Goal: Transaction & Acquisition: Download file/media

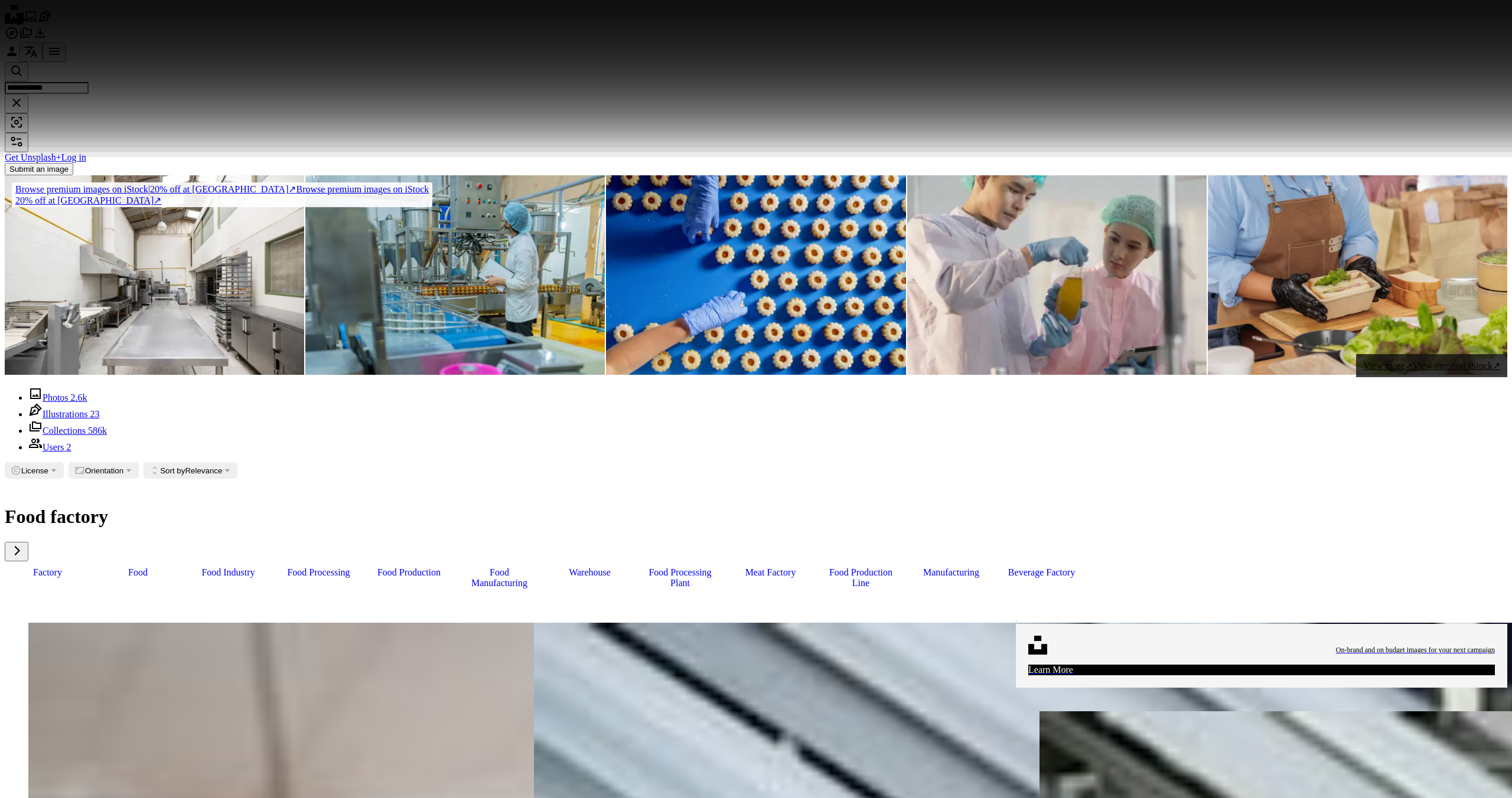
scroll to position [5138, 0]
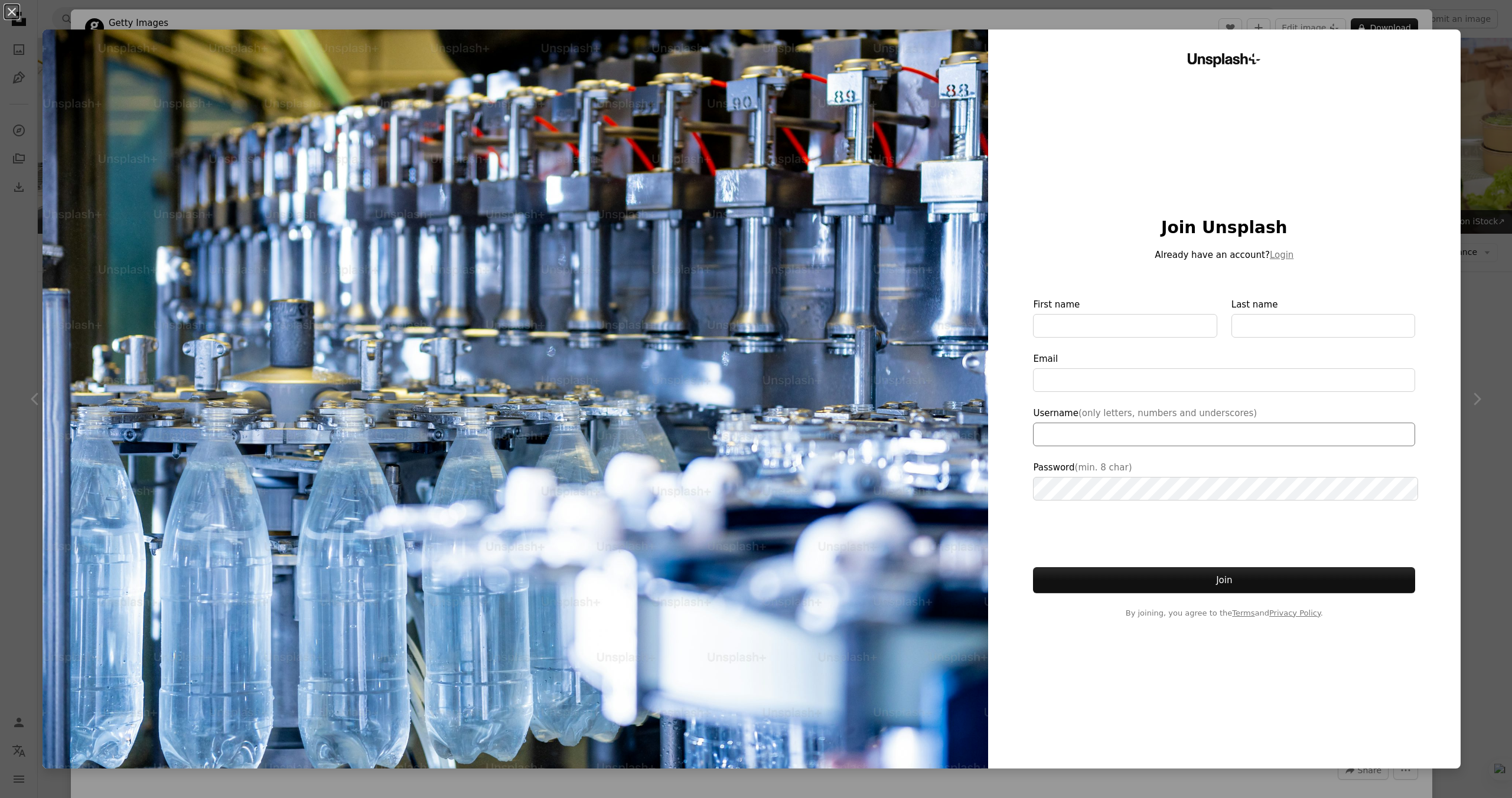
scroll to position [5138, 0]
click at [1505, 247] on div "An X shape Unsplash+ Join Unsplash Already have an account? Login First name La…" at bounding box center [756, 399] width 1512 height 798
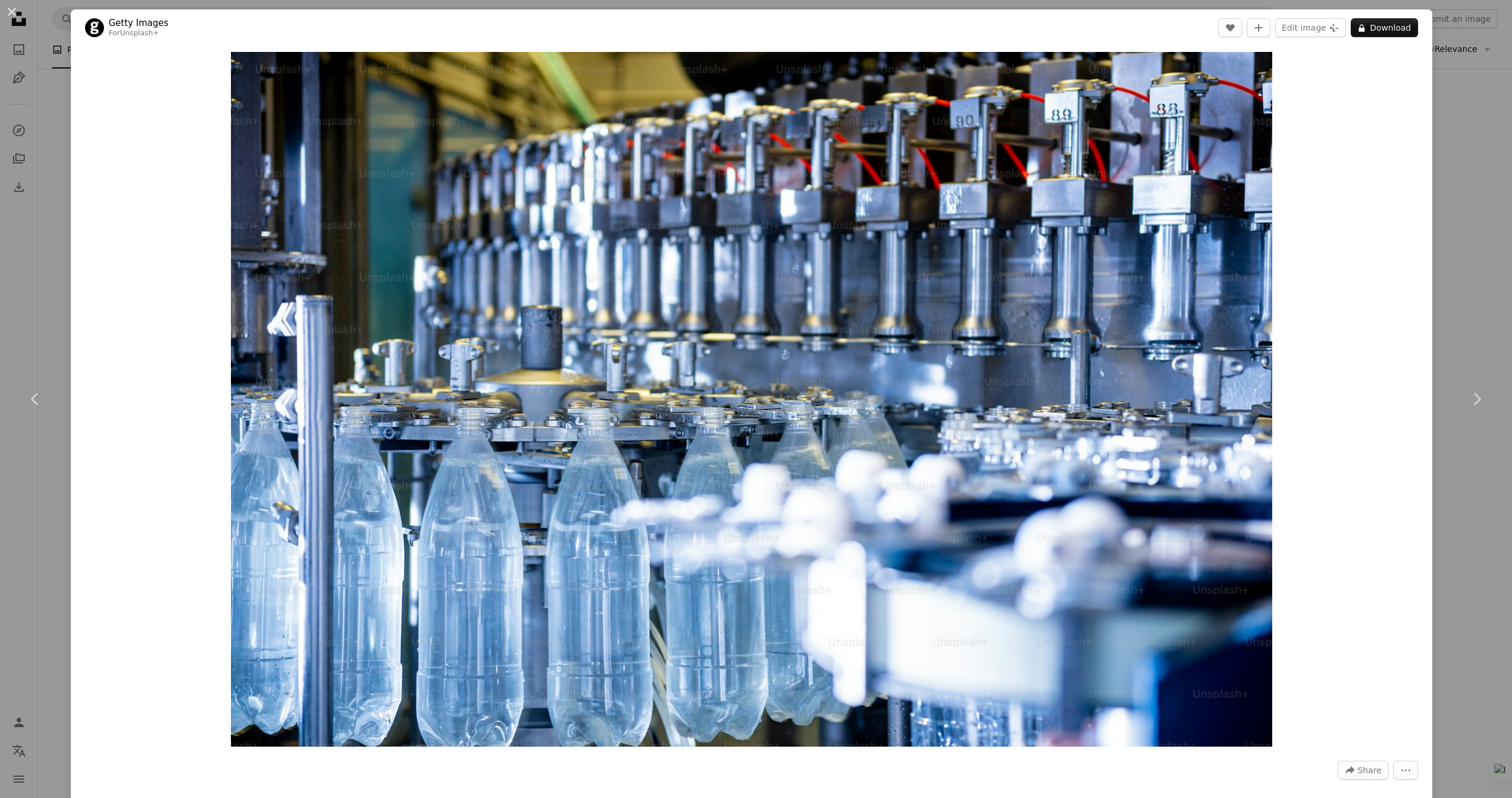
click at [1480, 255] on div "An X shape Chevron left Chevron right Getty Images For Unsplash+ A heart A plus…" at bounding box center [756, 399] width 1512 height 798
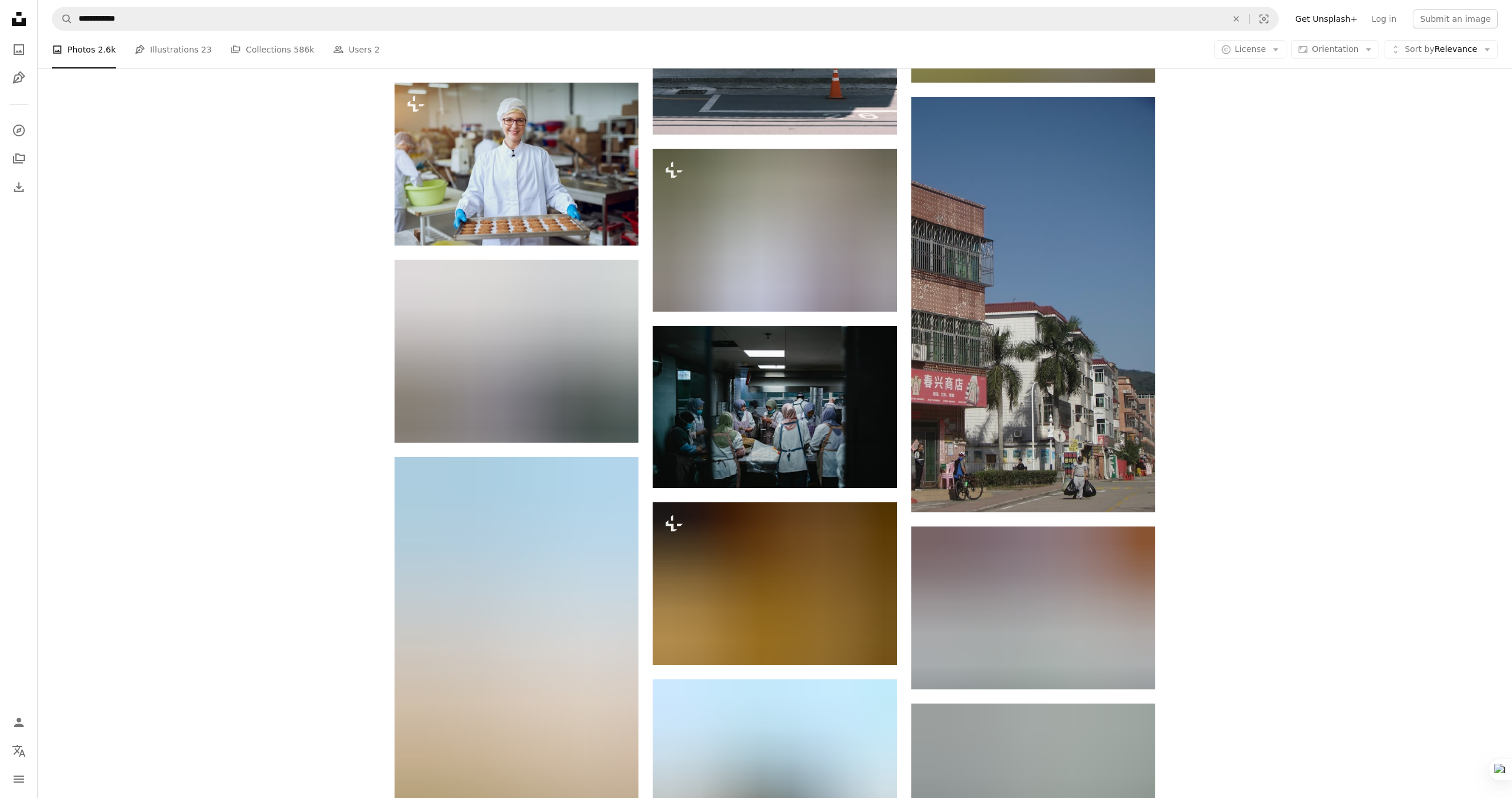
scroll to position [19305, 0]
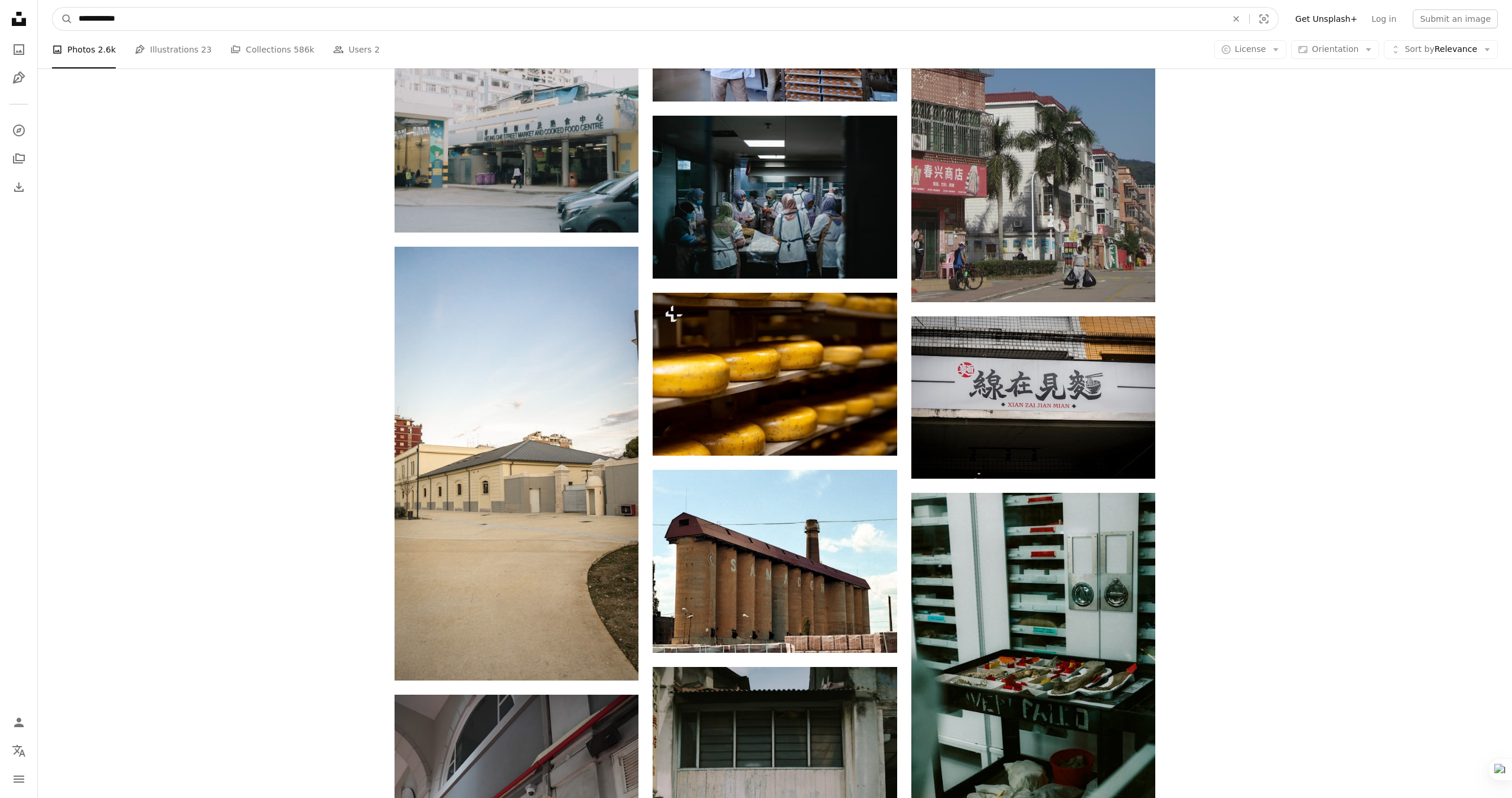
click at [244, 8] on input "**********" at bounding box center [648, 19] width 1151 height 23
click at [144, 20] on input "**********" at bounding box center [648, 19] width 1151 height 23
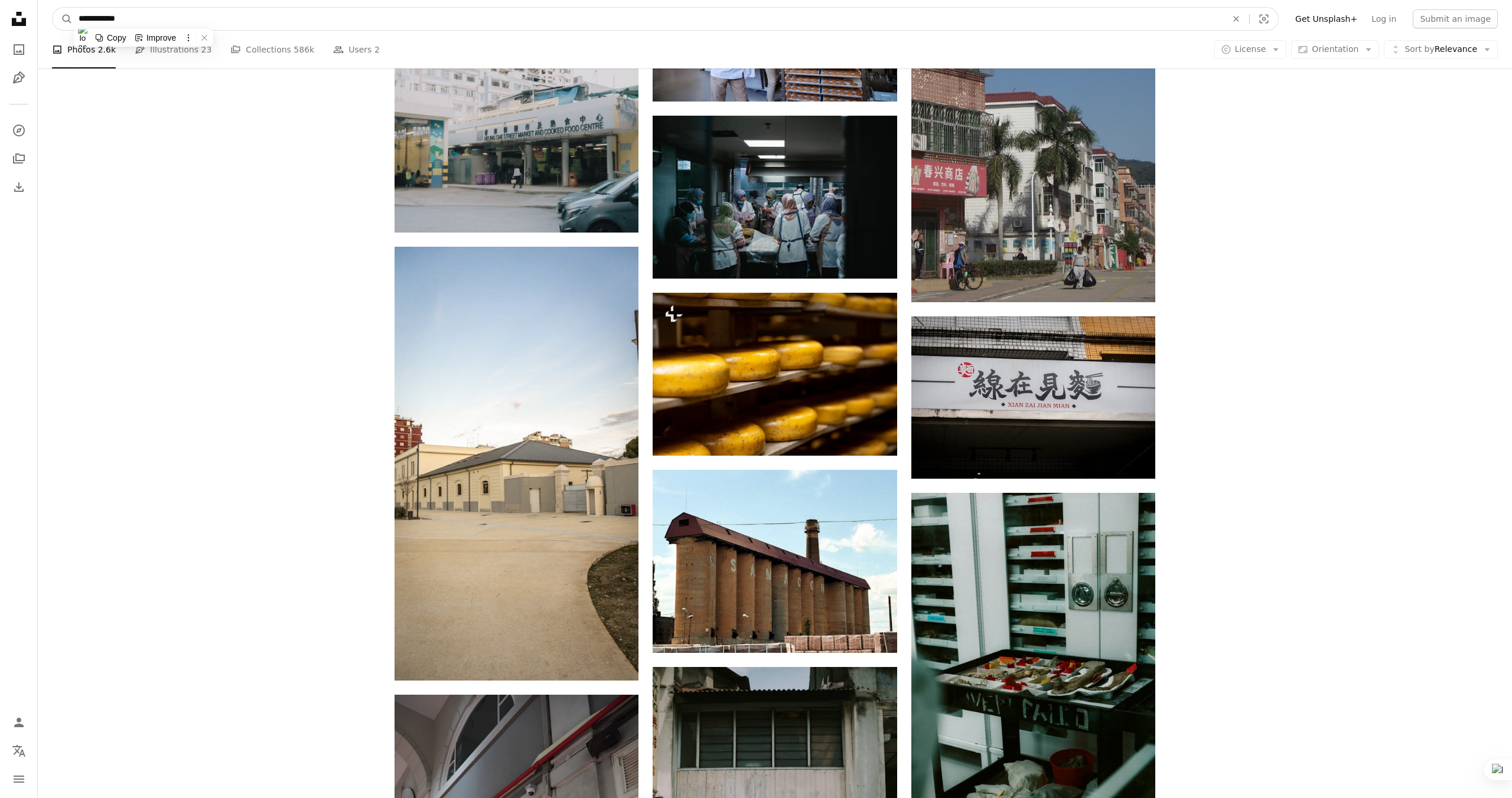
click at [144, 20] on input "**********" at bounding box center [648, 19] width 1151 height 23
type input "**********"
click button "A magnifying glass" at bounding box center [62, 19] width 20 height 23
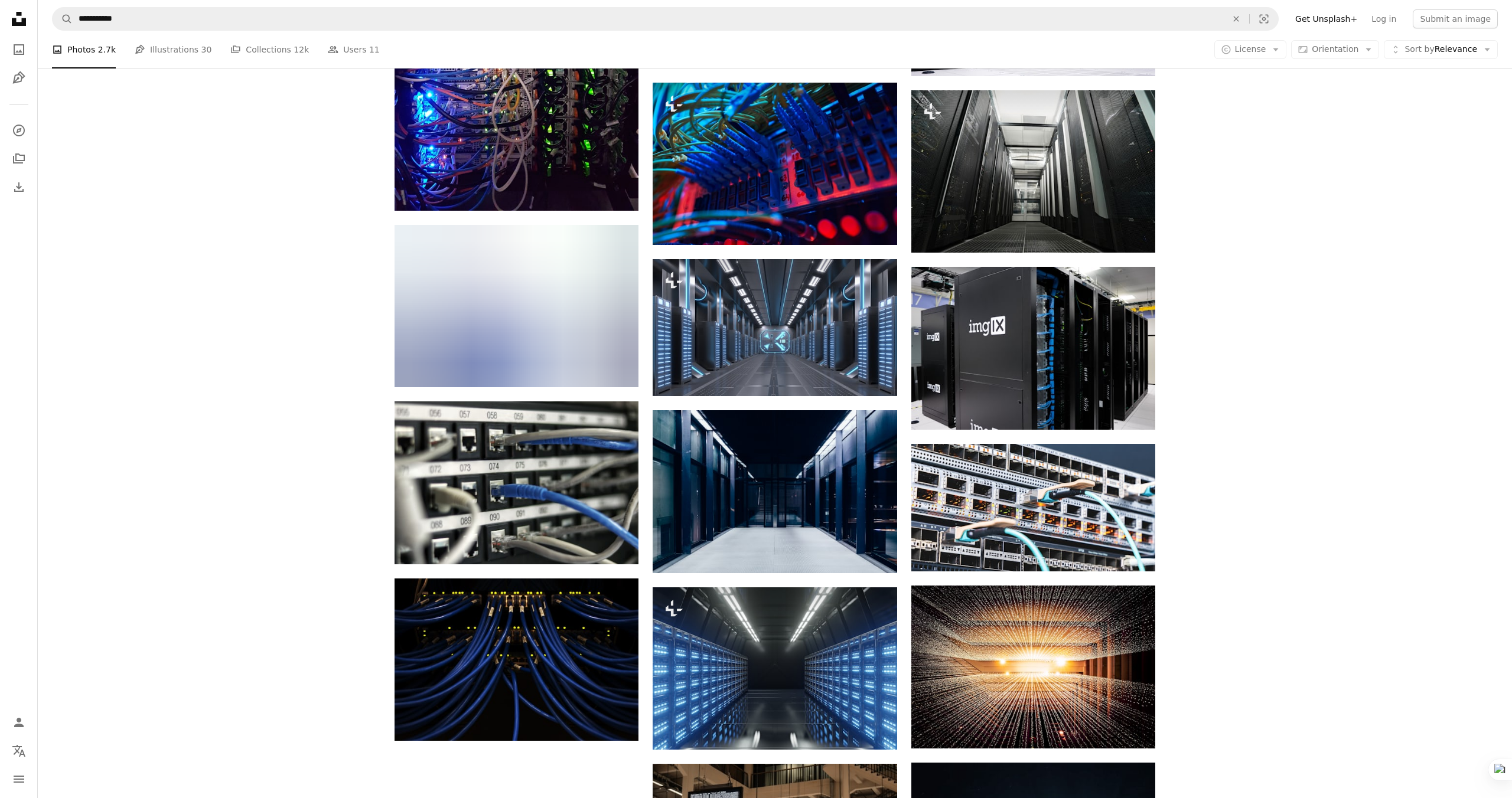
scroll to position [912, 0]
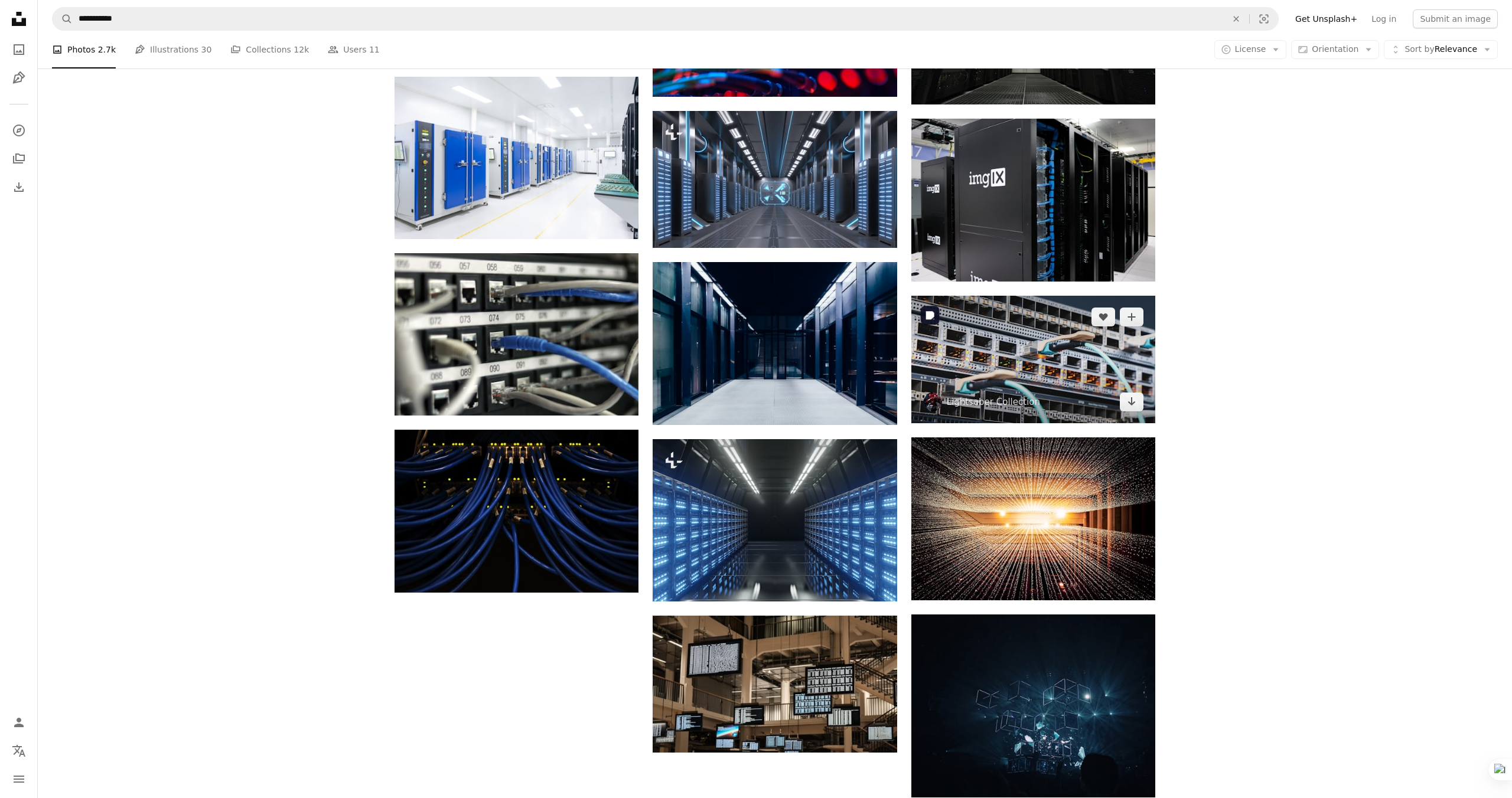
click at [1096, 376] on img at bounding box center [1032, 359] width 244 height 127
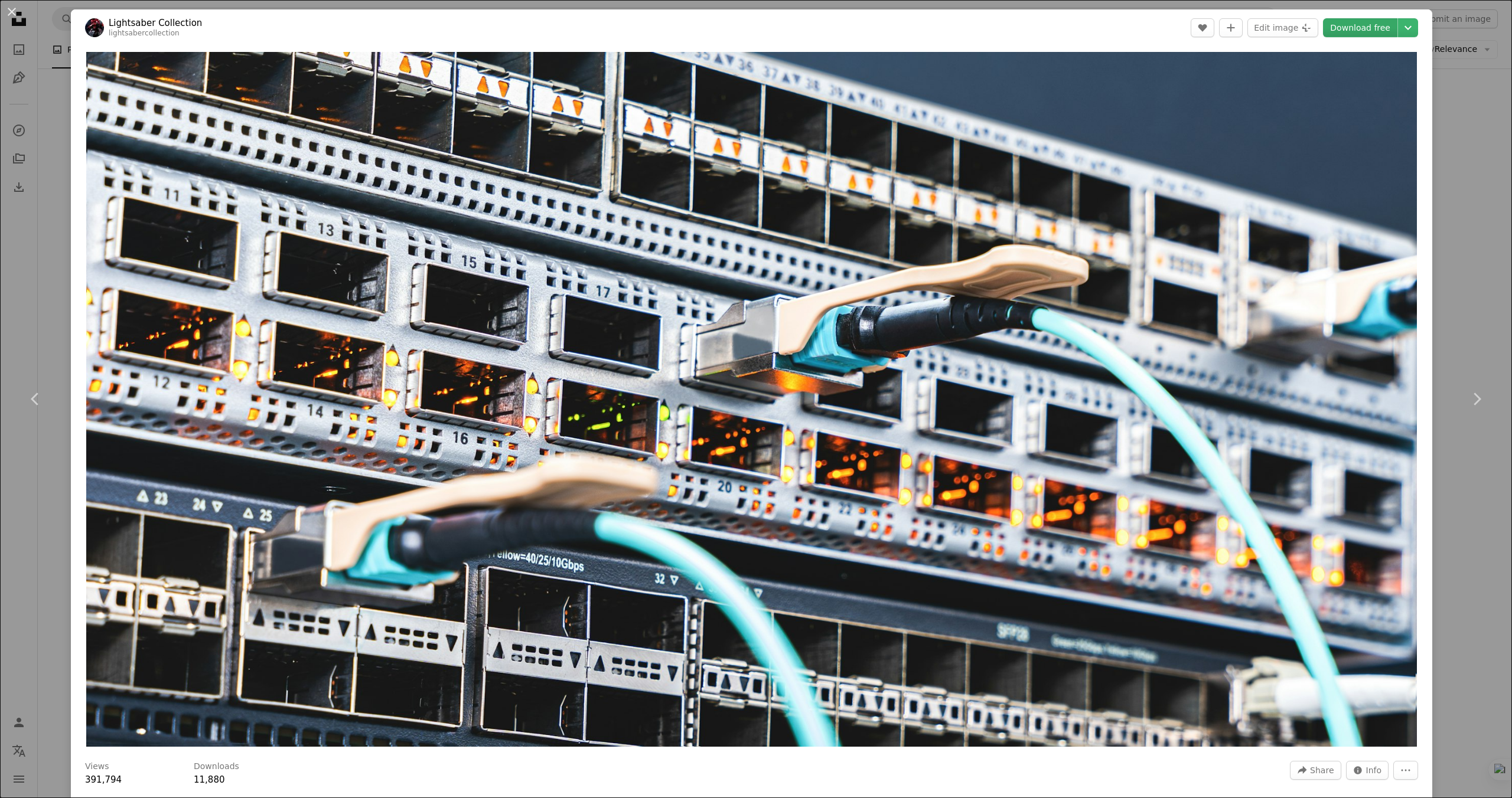
click at [1364, 29] on link "Download free" at bounding box center [1360, 28] width 74 height 19
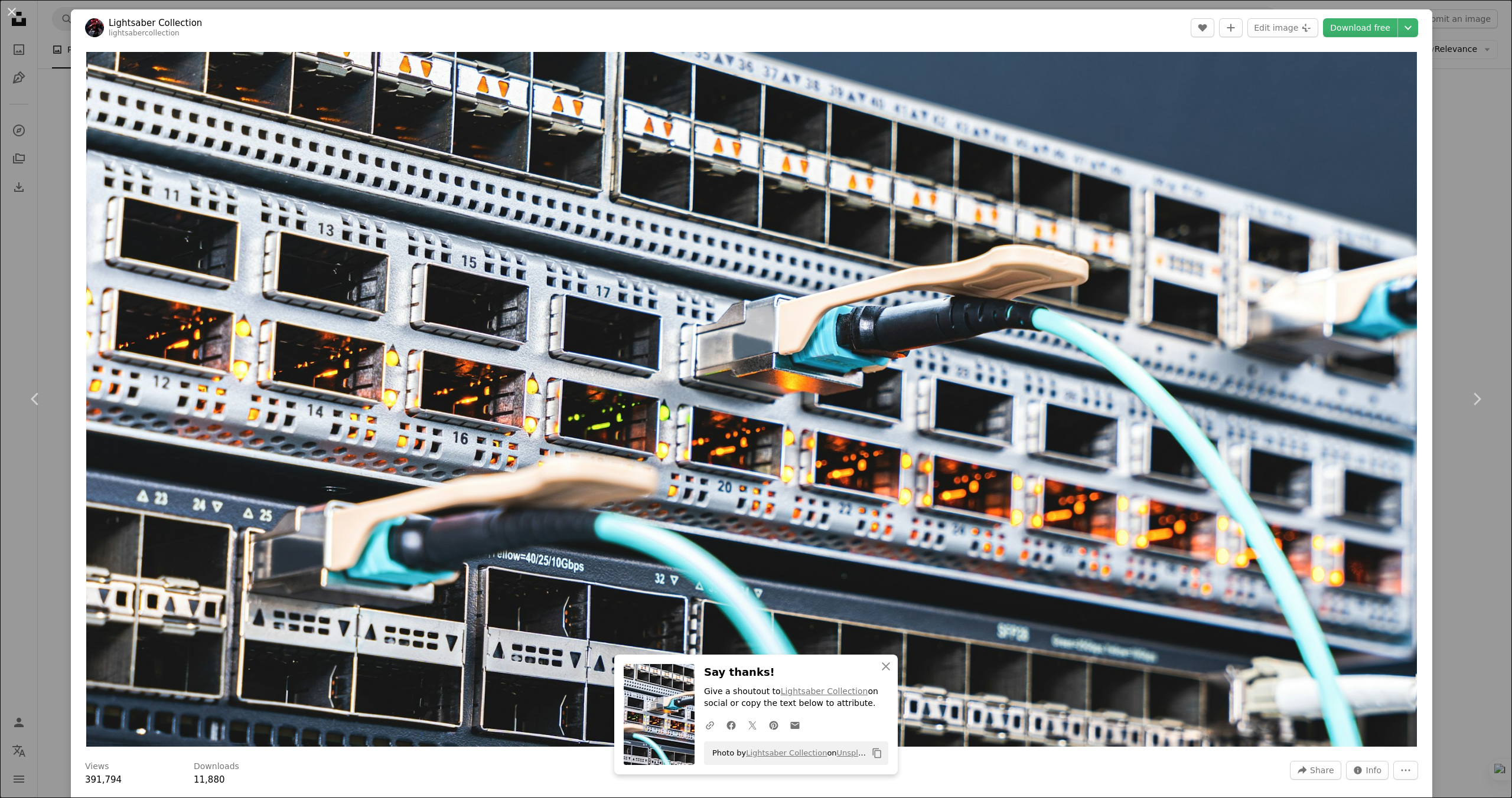
click at [1484, 132] on div "An X shape Chevron left Chevron right An X shape Close Say thanks! Give a shout…" at bounding box center [756, 399] width 1512 height 798
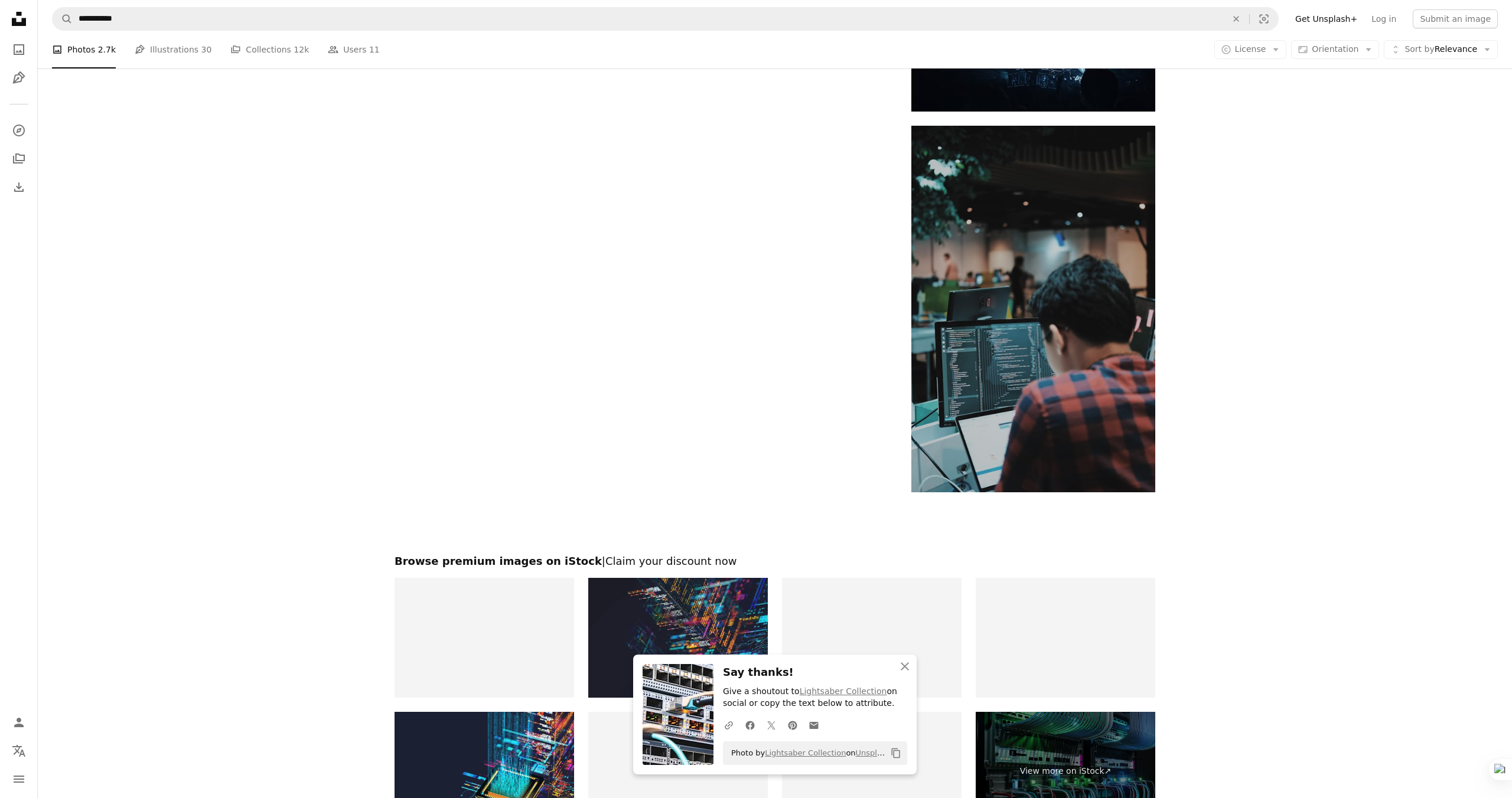
scroll to position [1830, 0]
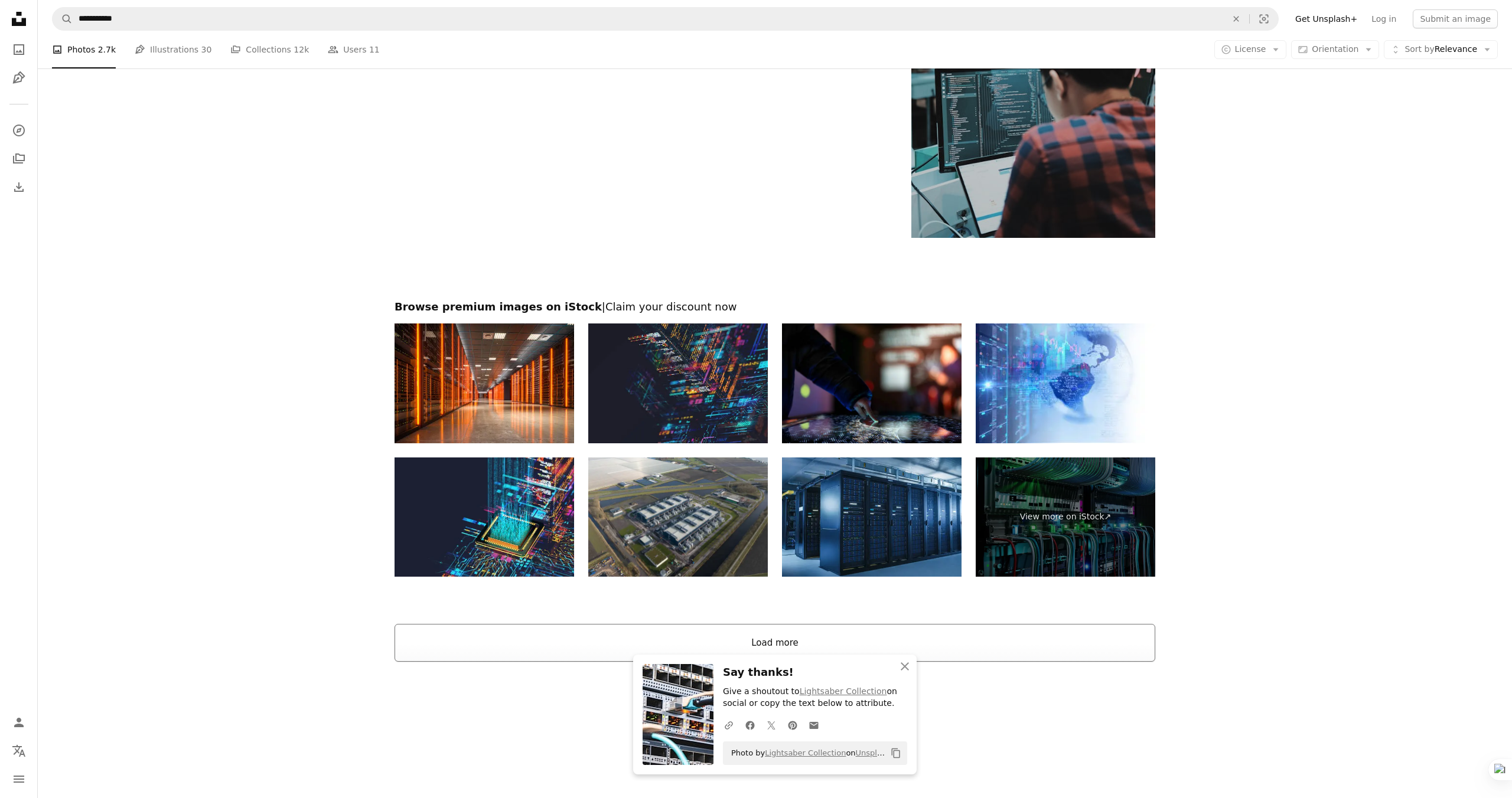
click at [950, 643] on button "Load more" at bounding box center [775, 643] width 761 height 37
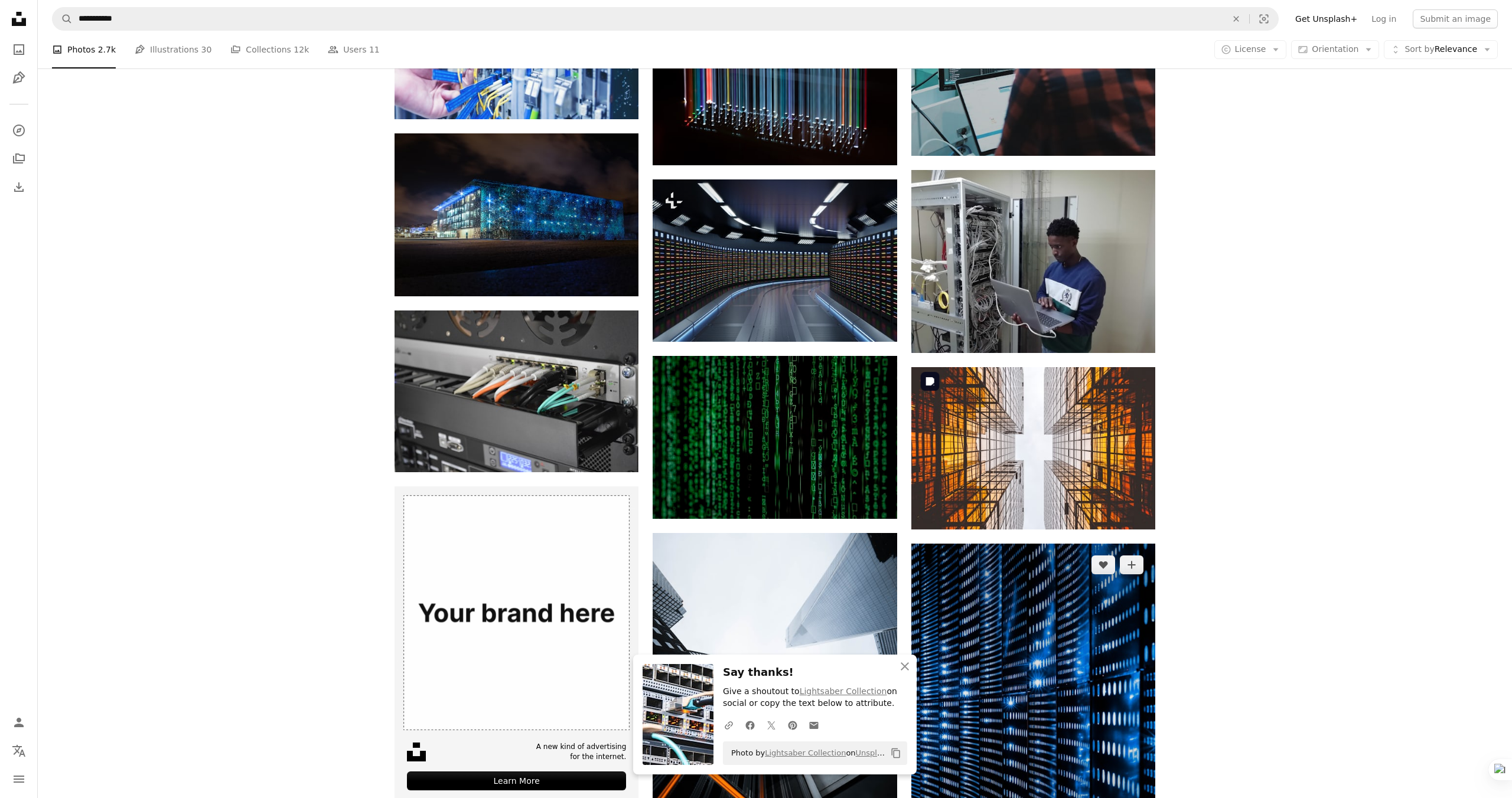
scroll to position [1939, 0]
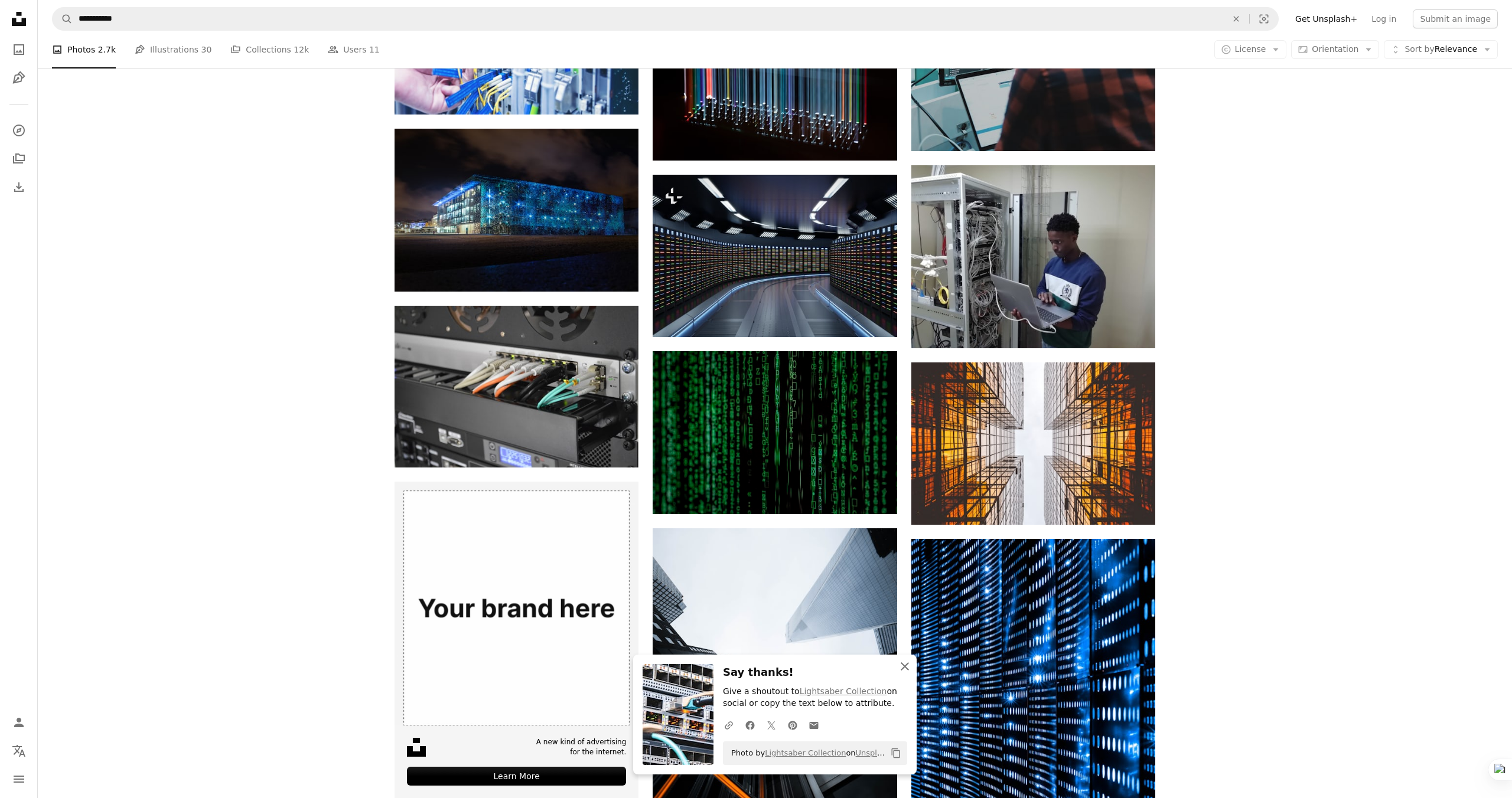
click at [905, 667] on icon "button" at bounding box center [905, 666] width 8 height 8
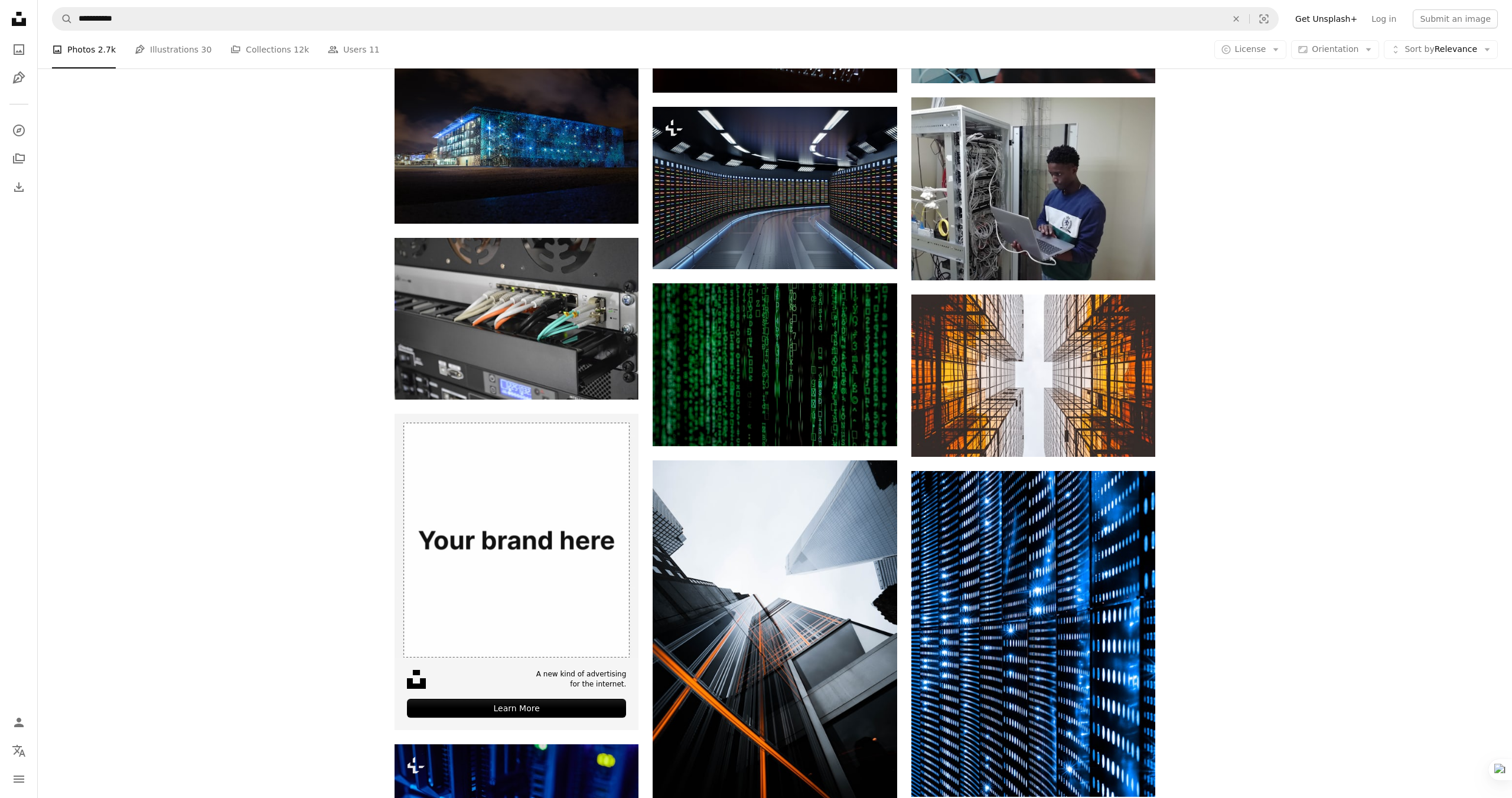
scroll to position [2014, 0]
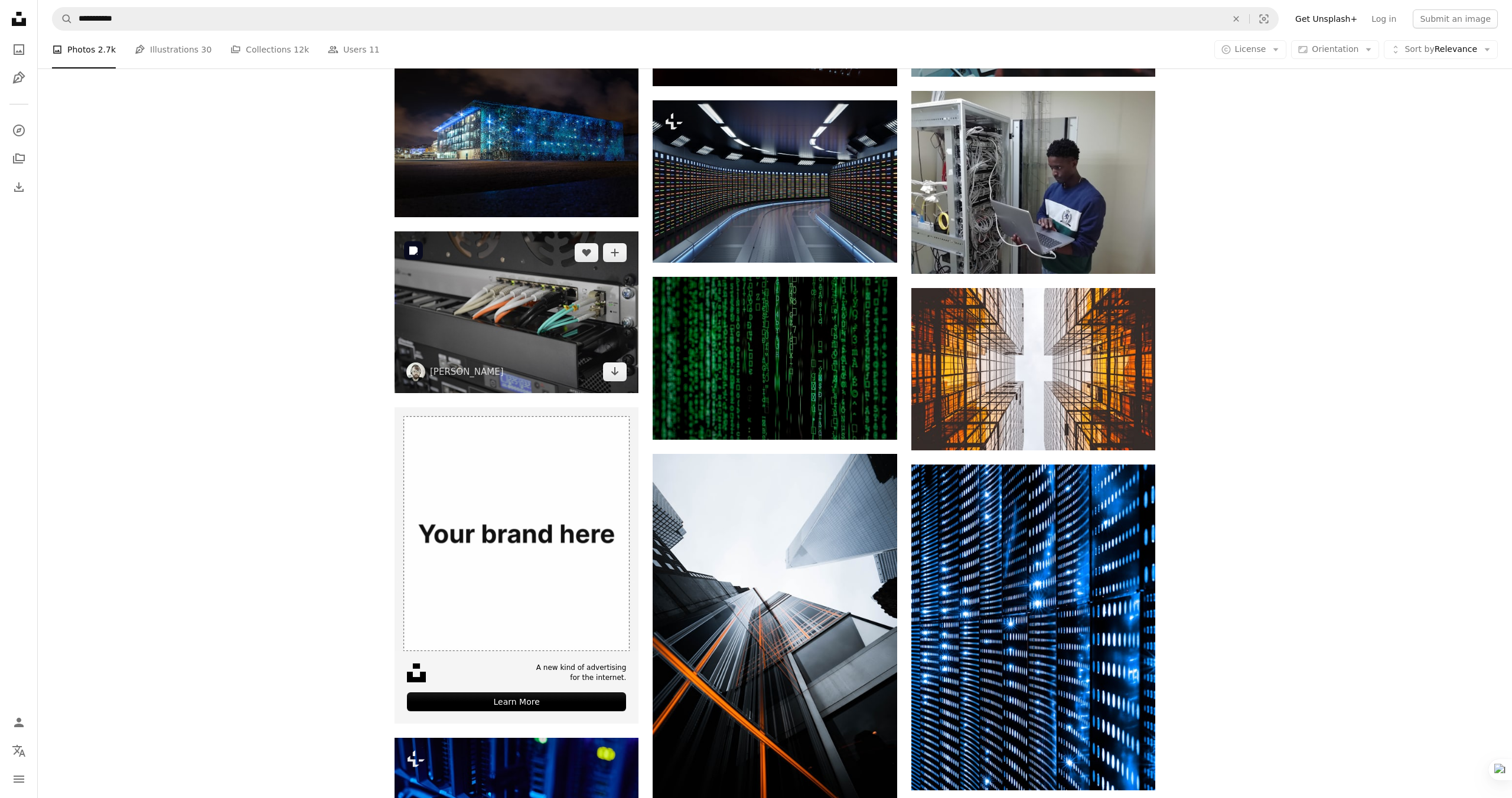
click at [517, 339] on img at bounding box center [516, 313] width 244 height 162
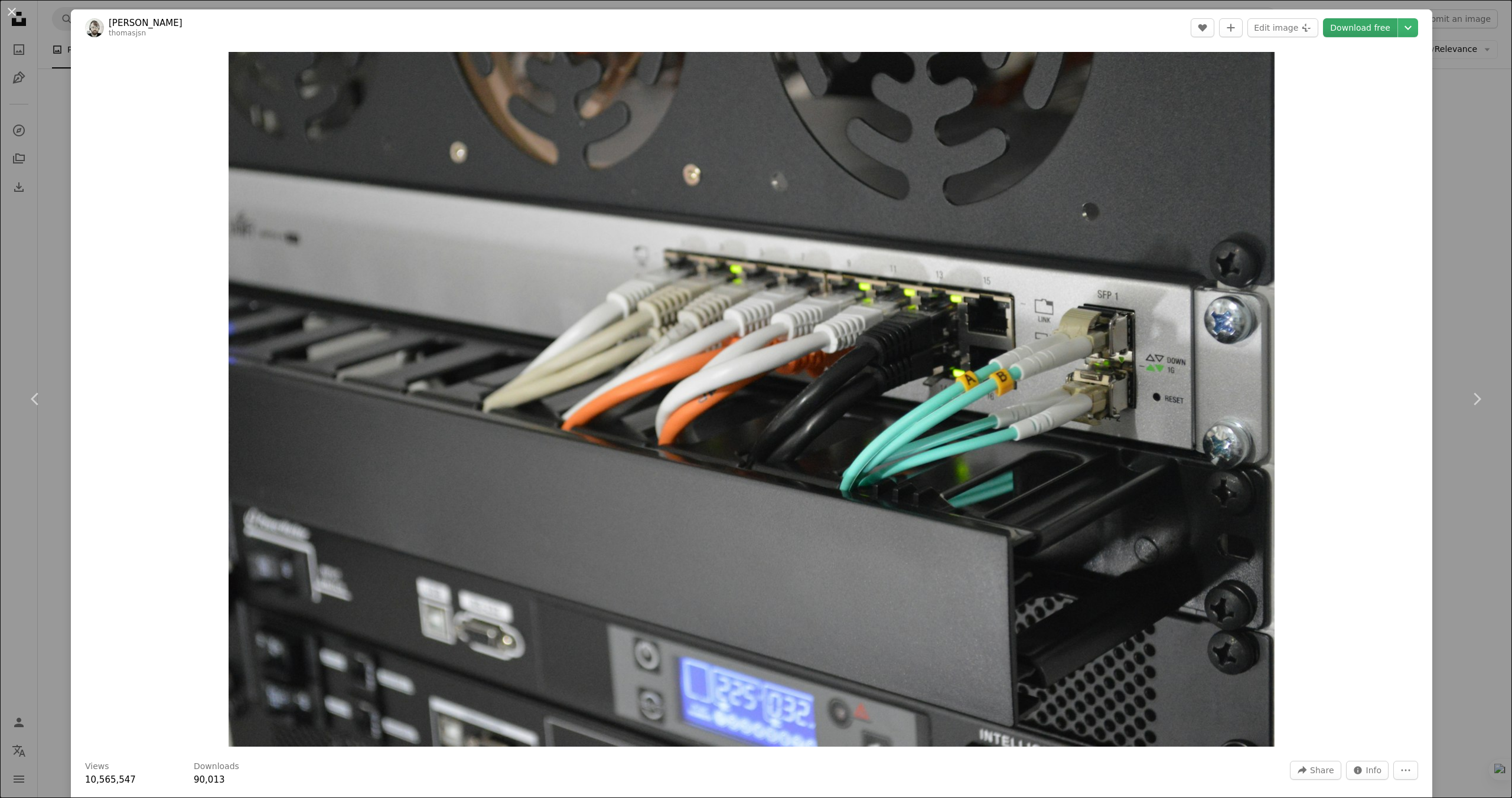
click at [1352, 28] on link "Download free" at bounding box center [1360, 28] width 74 height 19
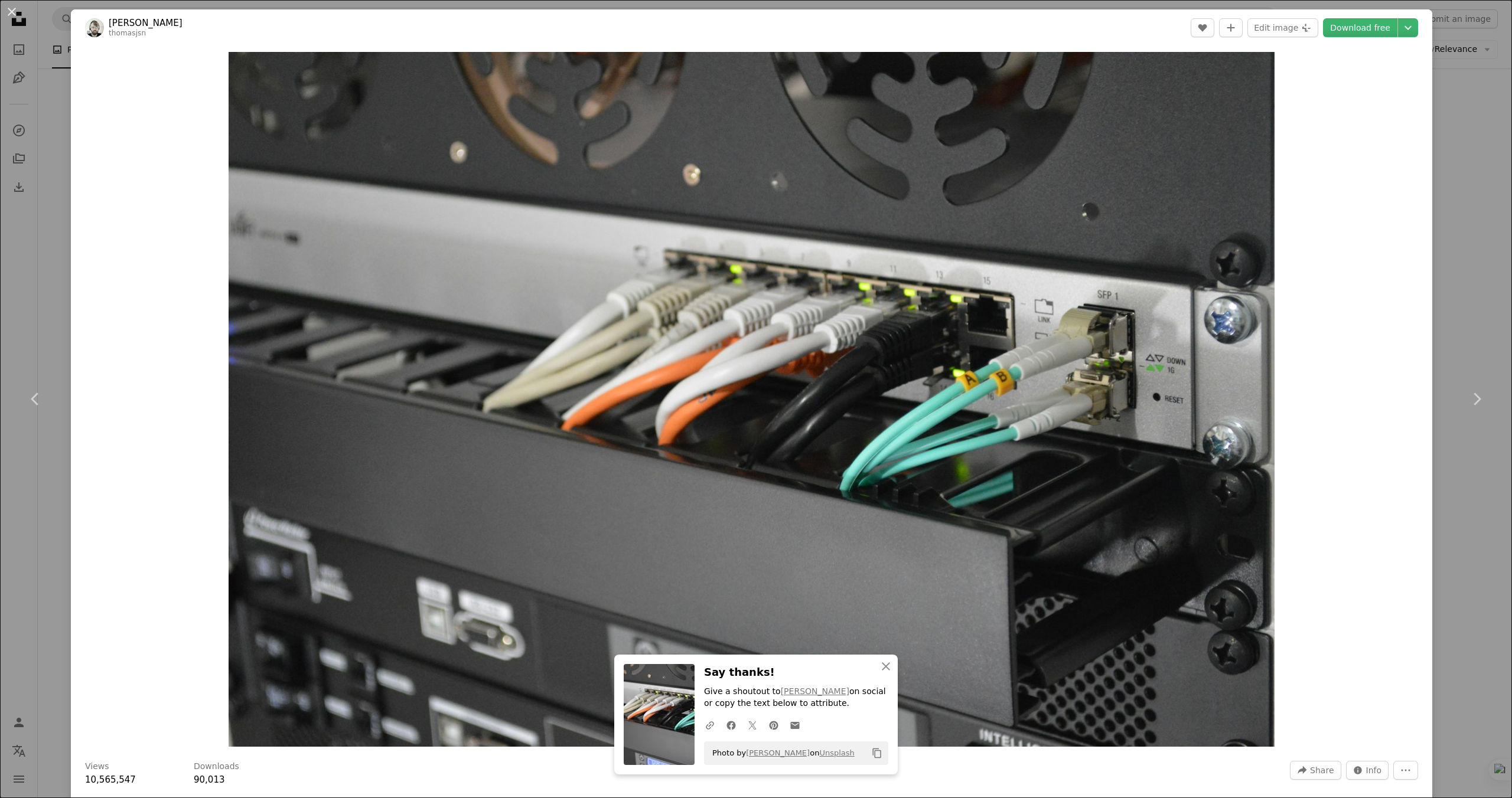
click at [1485, 255] on div "An X shape Chevron left Chevron right An X shape Close Say thanks! Give a shout…" at bounding box center [756, 399] width 1512 height 798
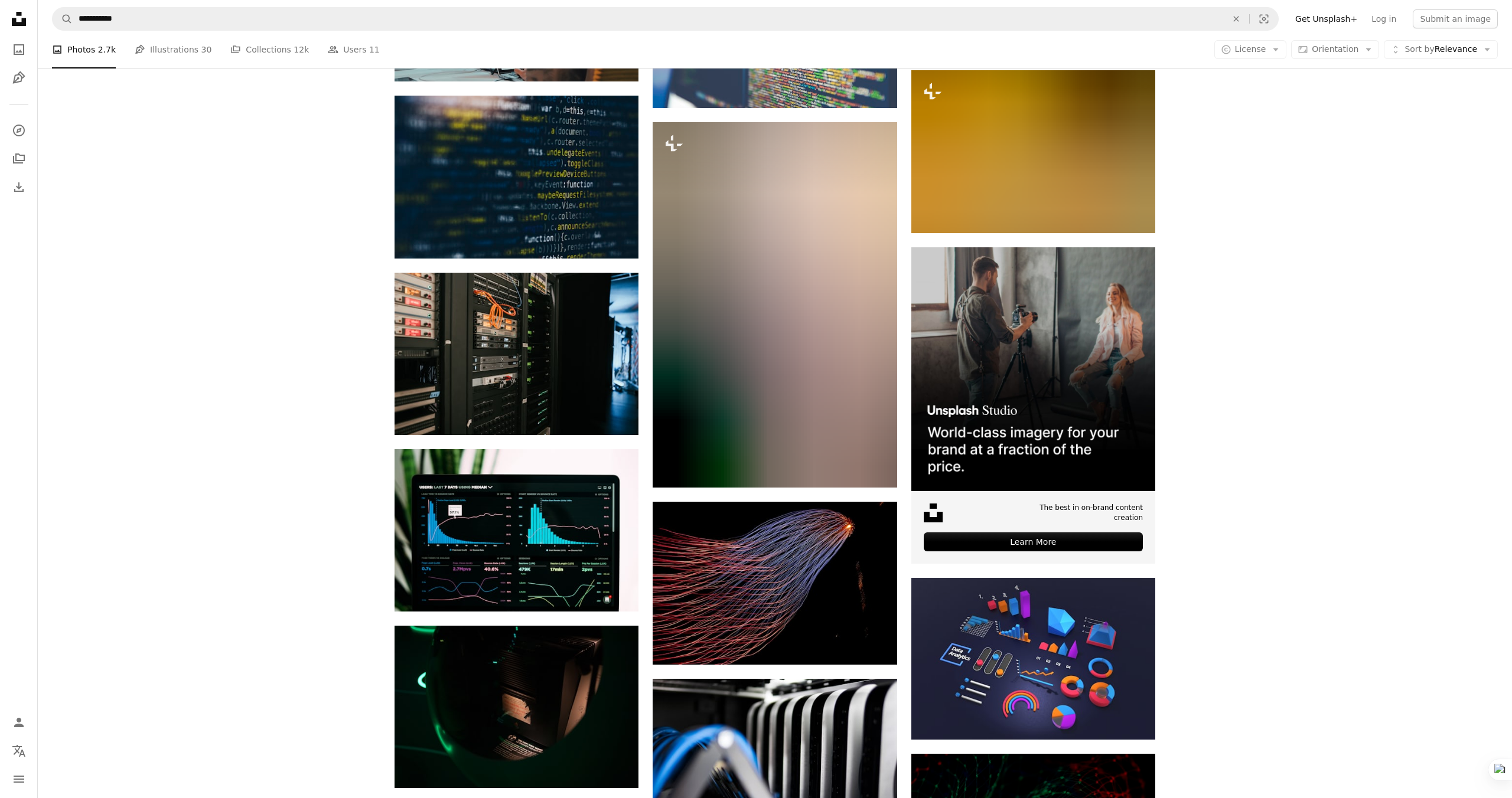
scroll to position [4506, 0]
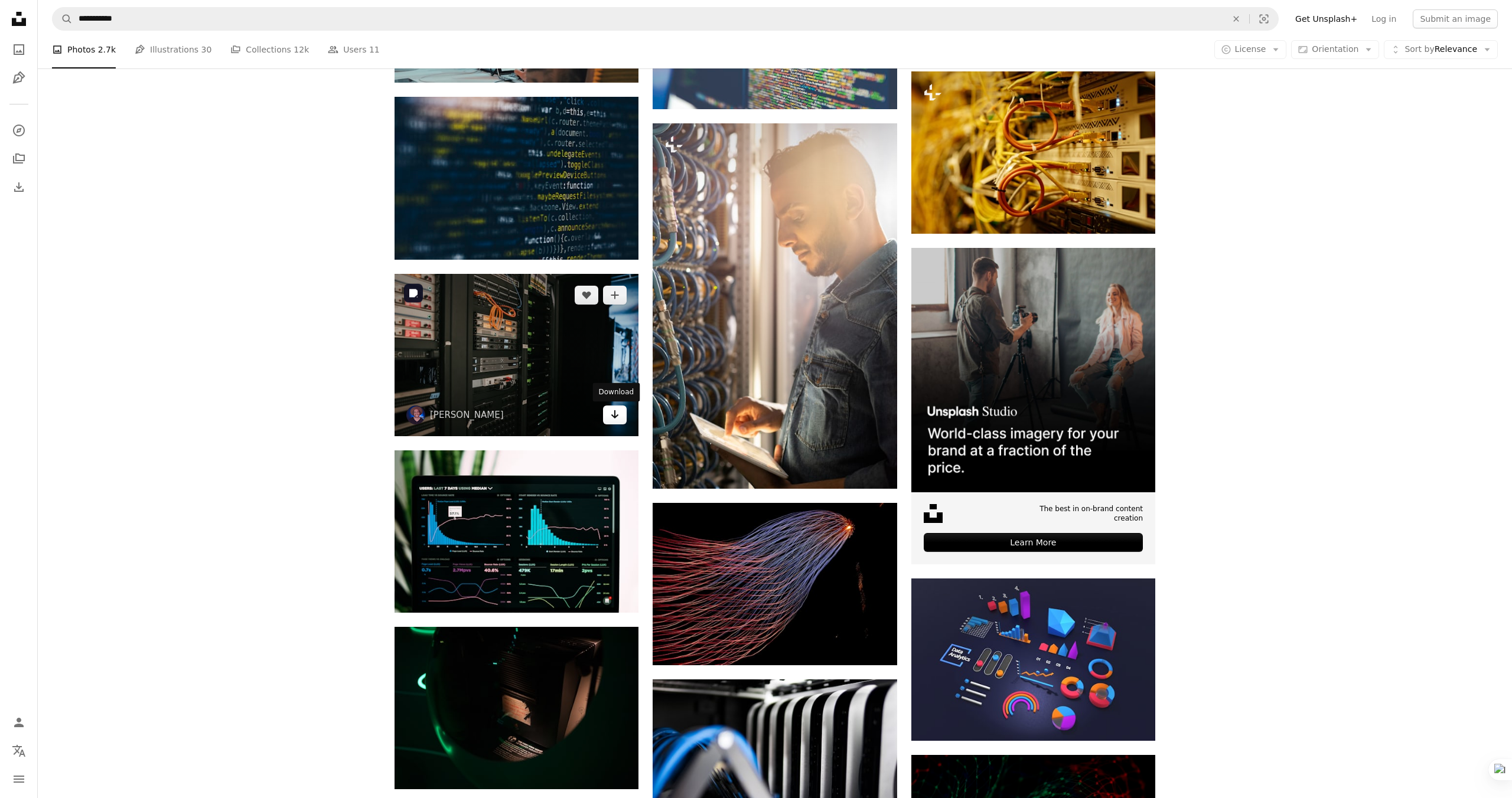
click at [609, 414] on link "Arrow pointing down" at bounding box center [615, 414] width 24 height 19
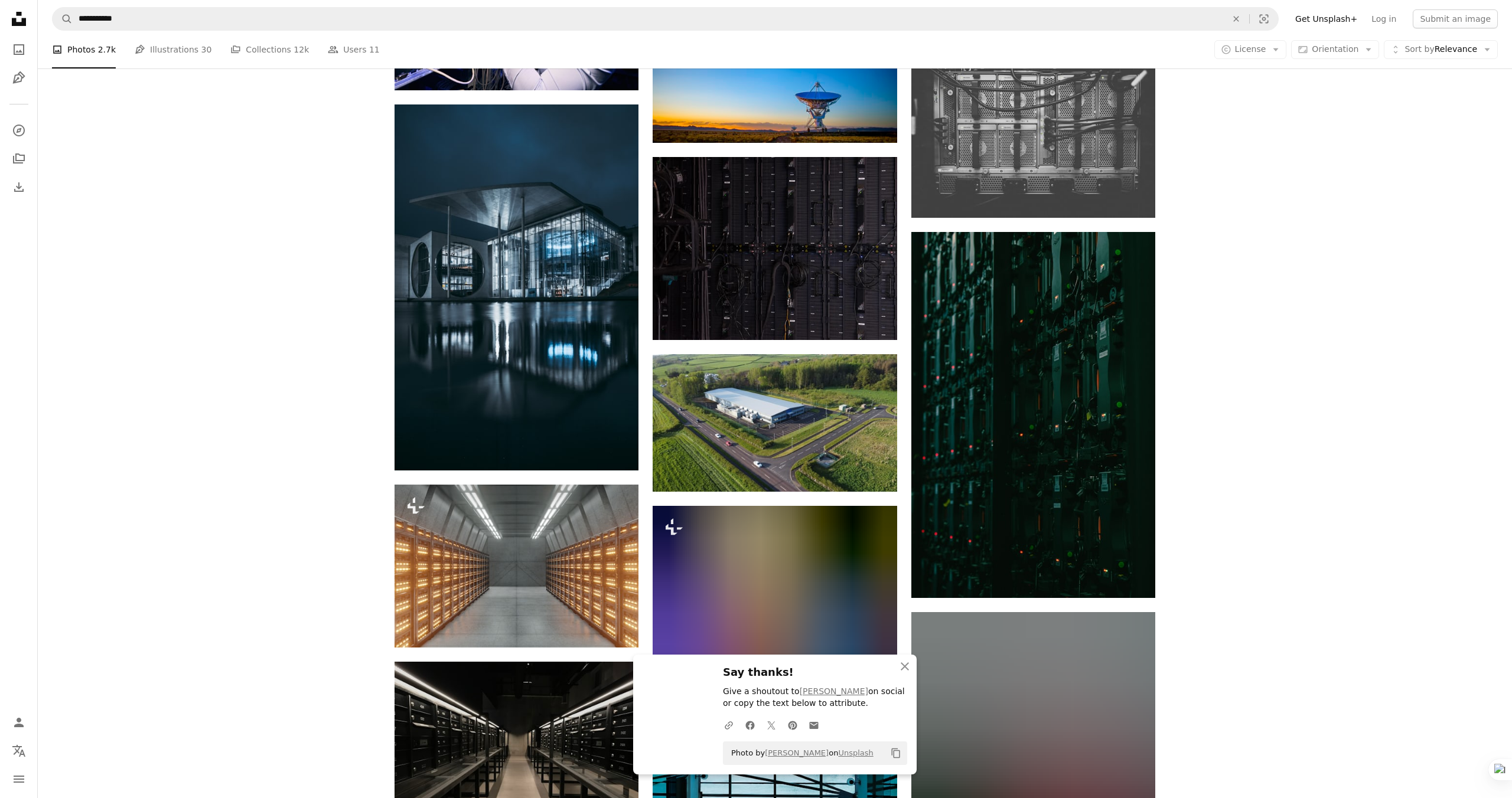
scroll to position [5722, 0]
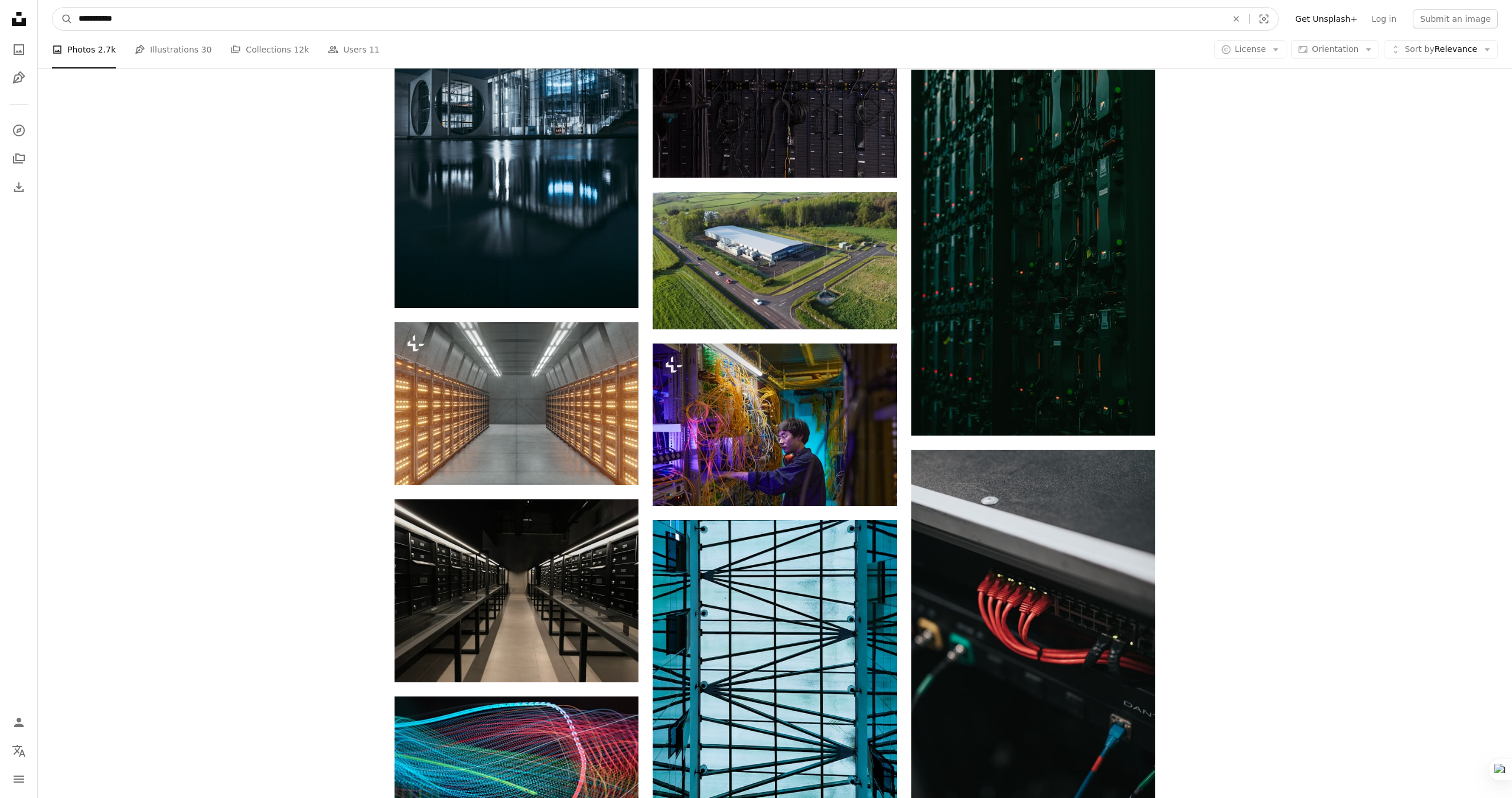
click at [205, 22] on input "**********" at bounding box center [648, 19] width 1151 height 23
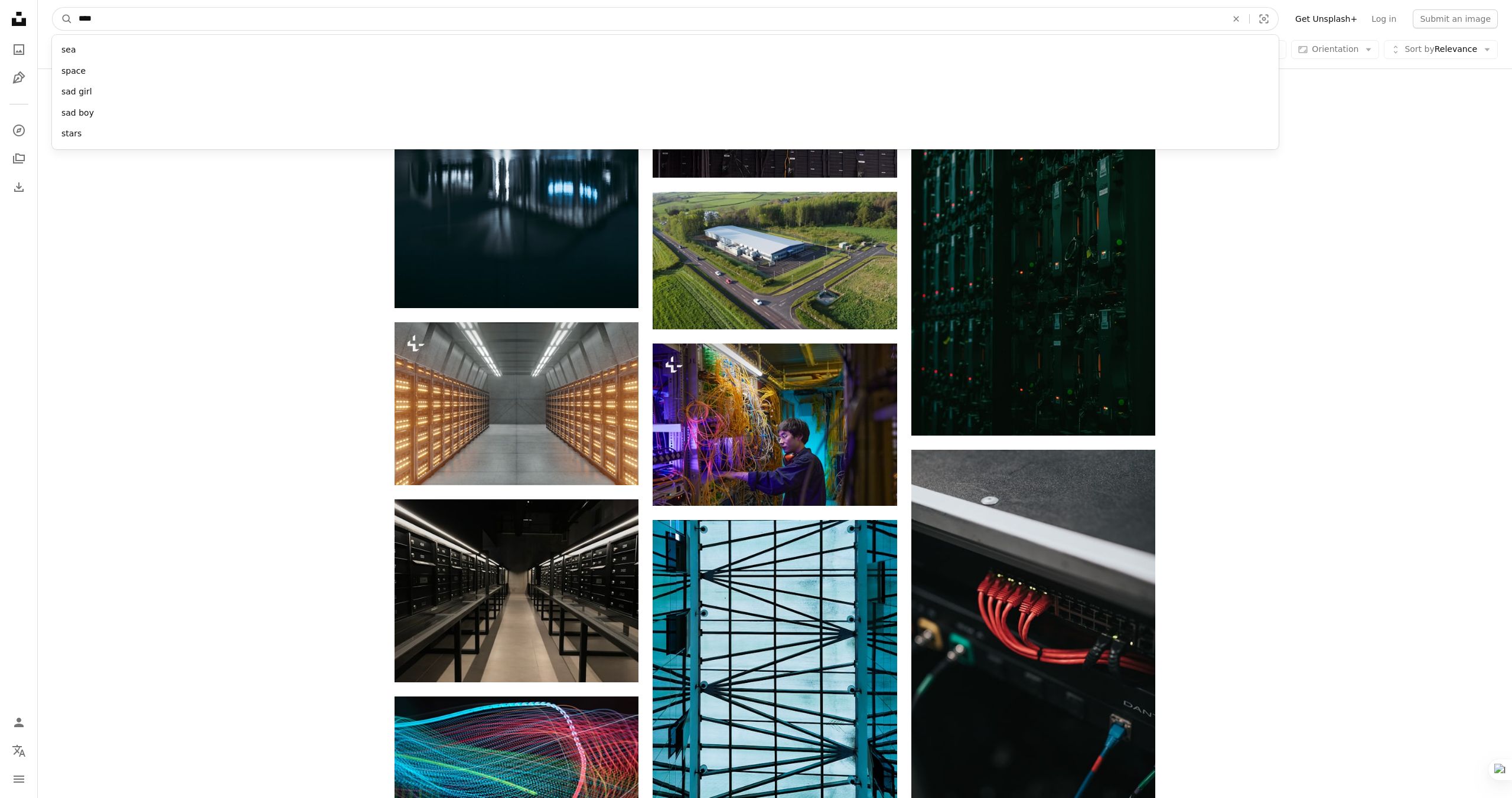
type input "****"
click at [52, 8] on button "A magnifying glass" at bounding box center [62, 19] width 20 height 23
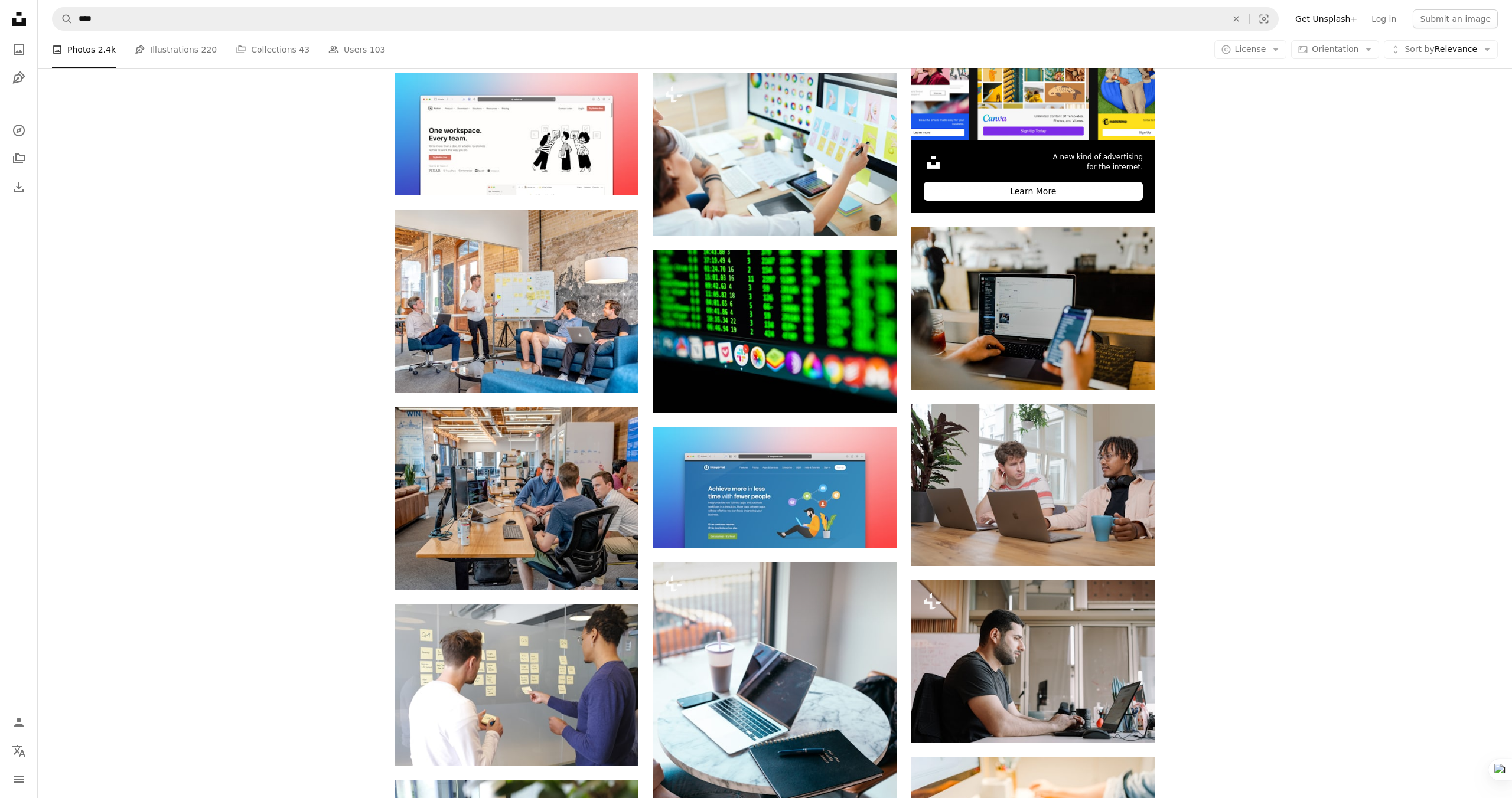
scroll to position [237, 0]
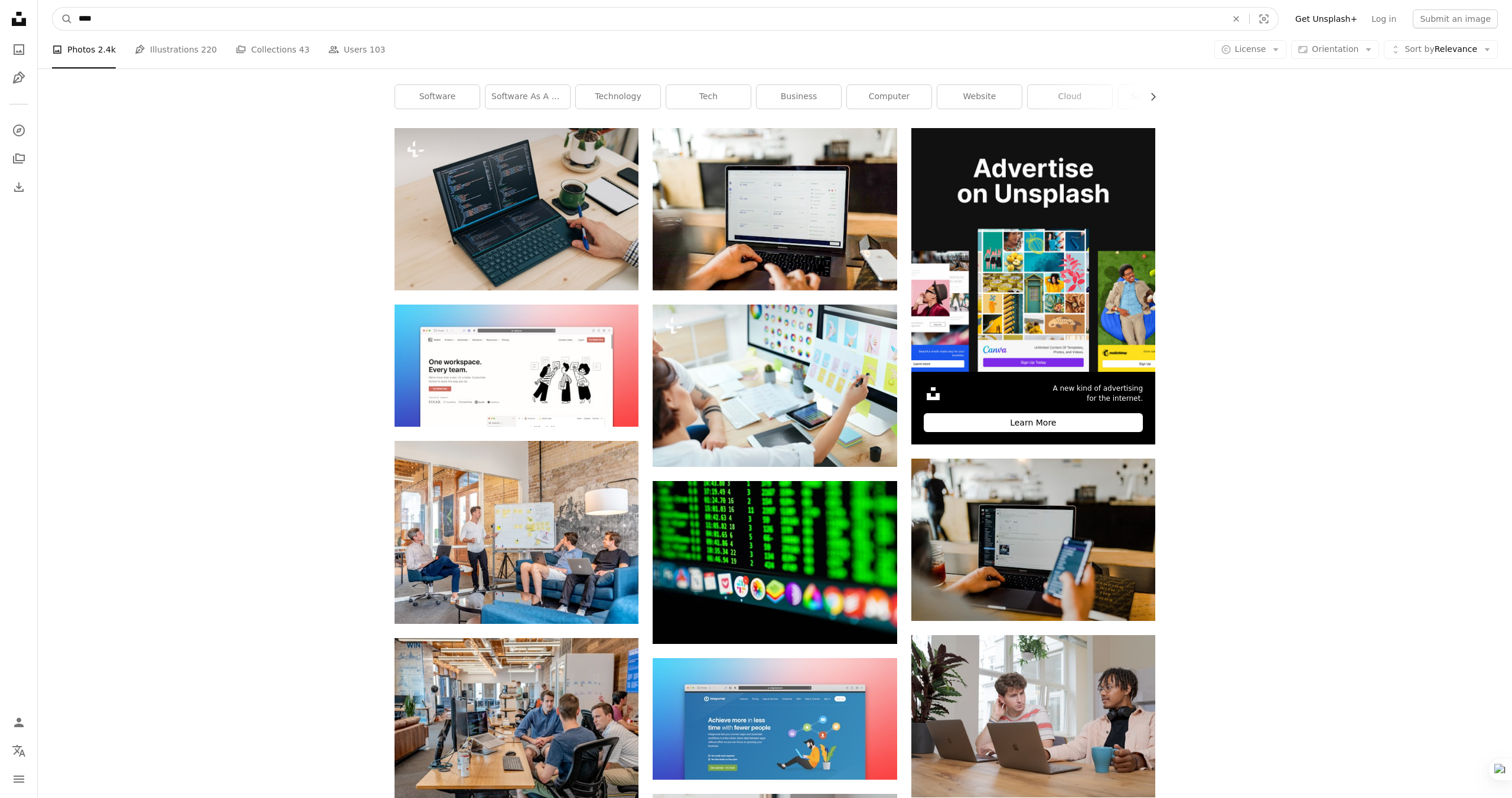
click at [254, 18] on input "****" at bounding box center [648, 19] width 1151 height 23
type input "**********"
click at [52, 8] on button "A magnifying glass" at bounding box center [62, 19] width 20 height 23
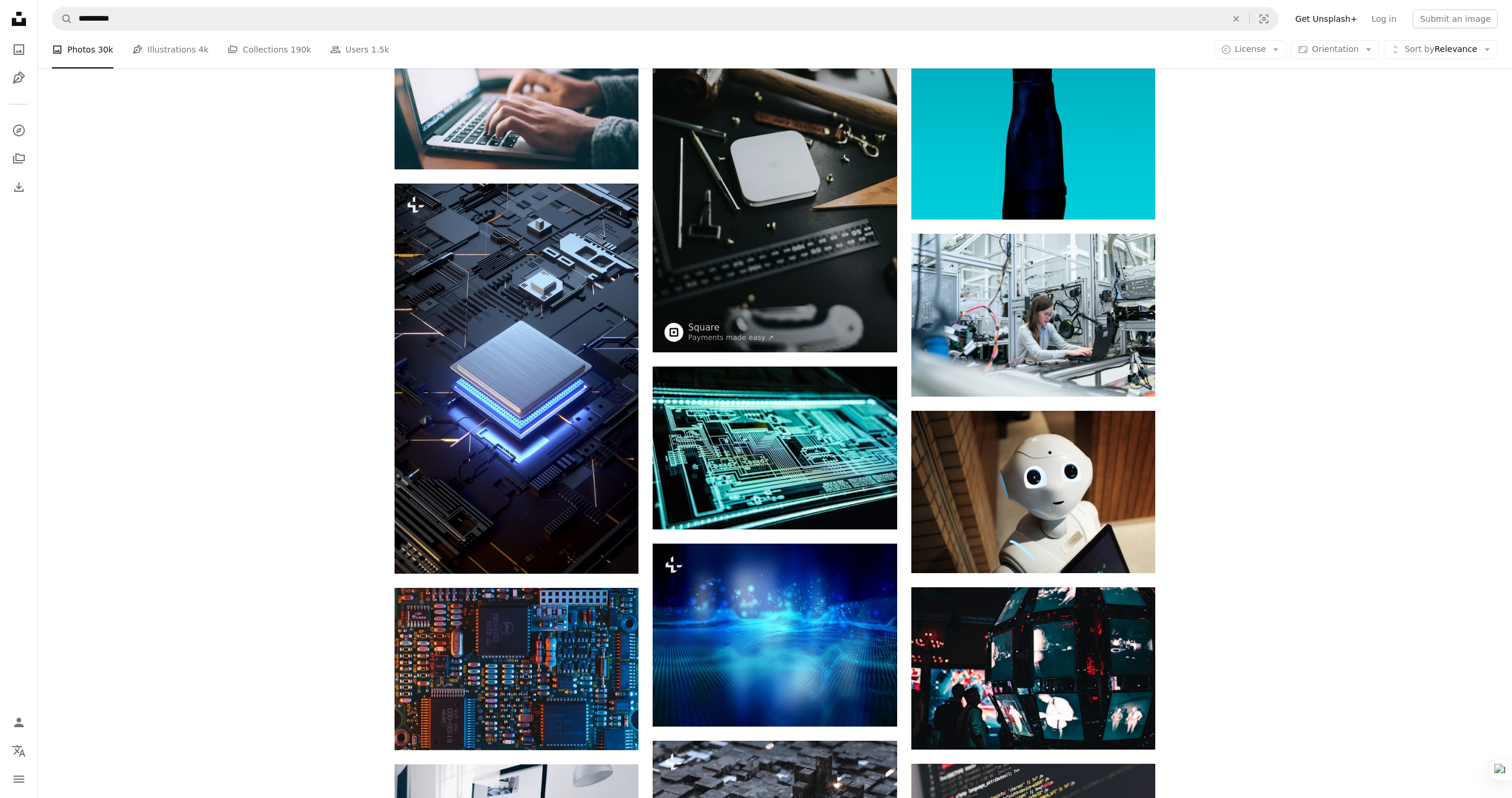
scroll to position [1200, 0]
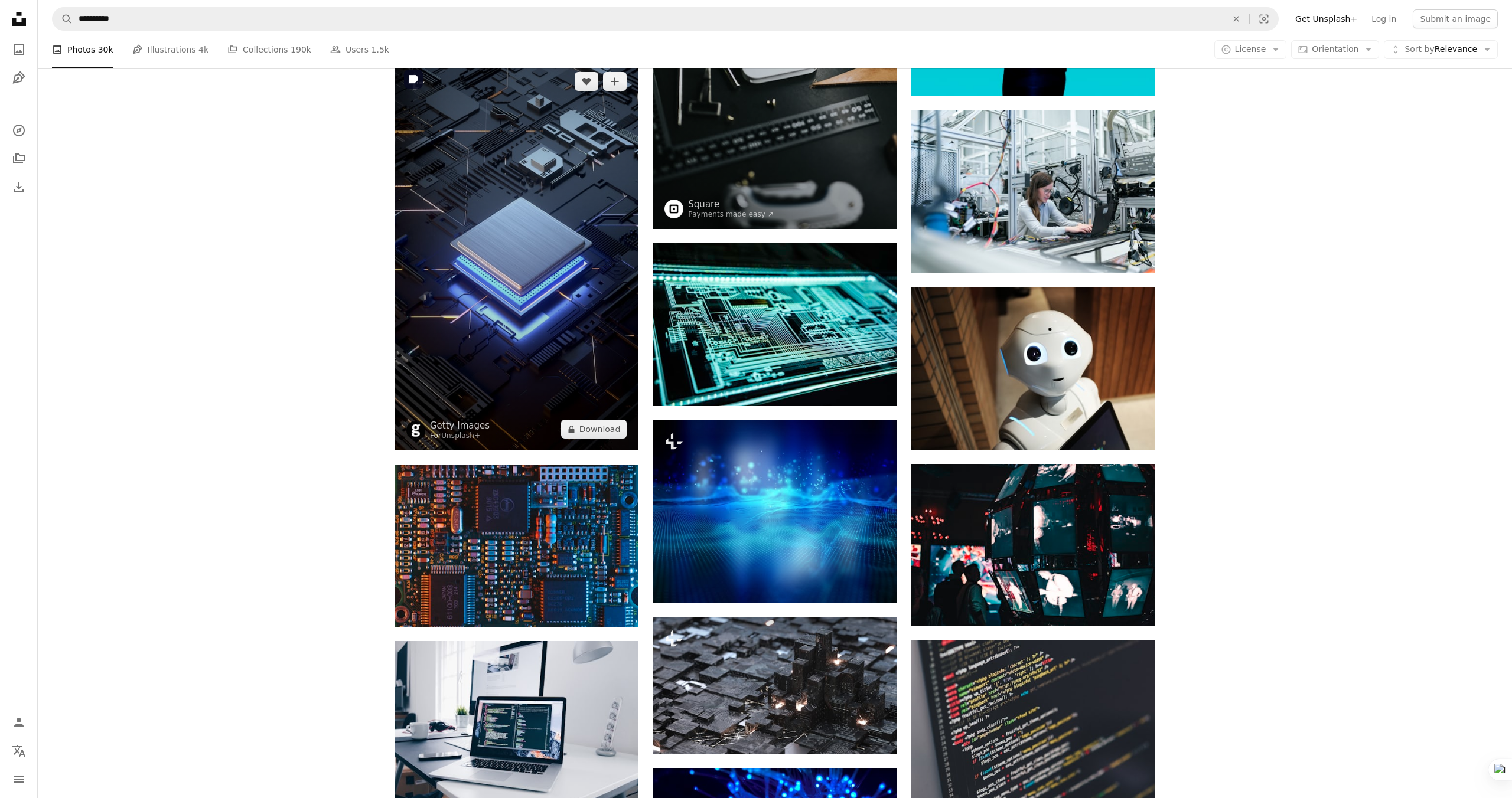
click at [521, 248] on img at bounding box center [516, 255] width 244 height 391
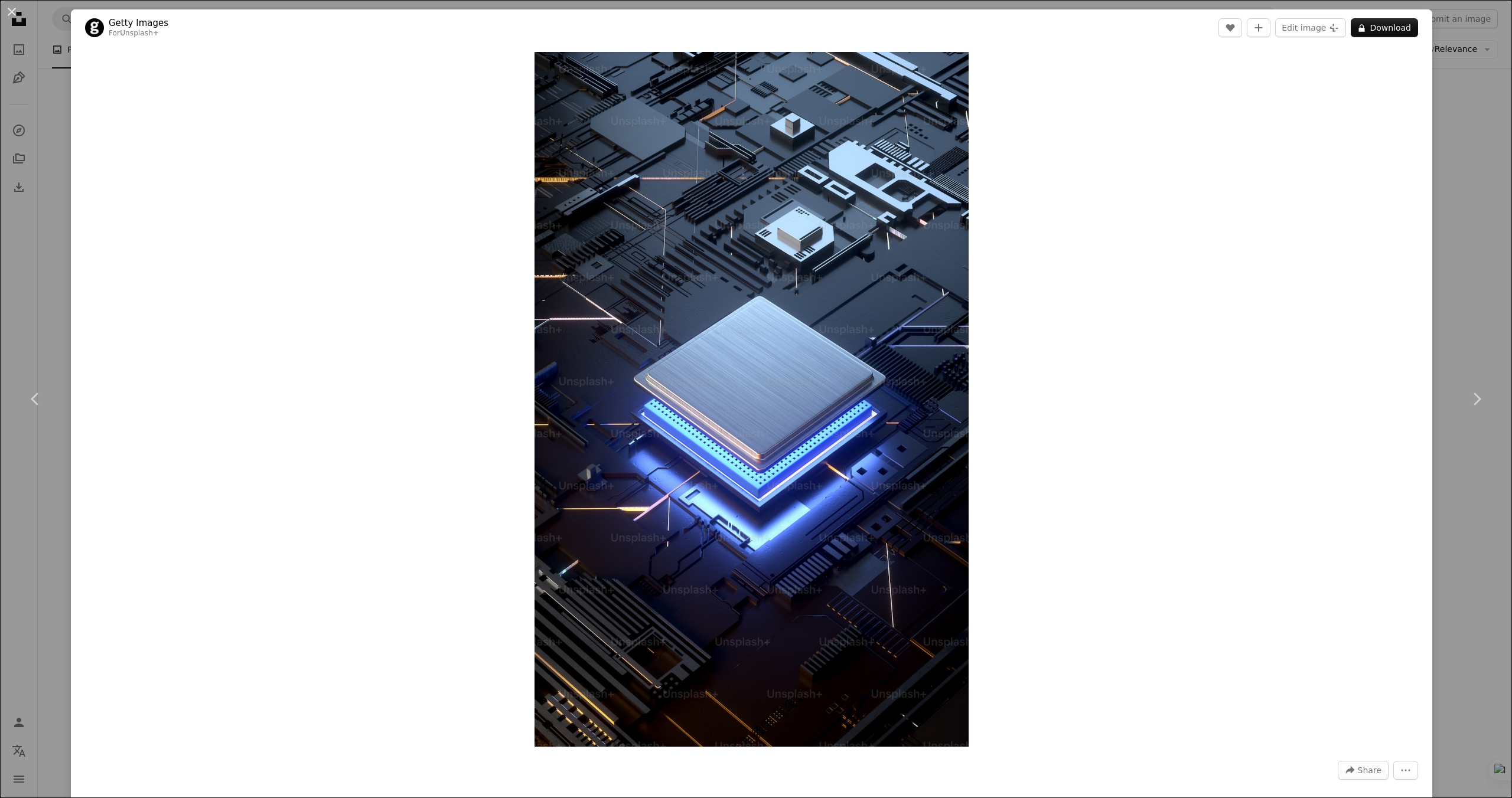
click at [1477, 223] on div "An X shape Chevron left Chevron right Getty Images For Unsplash+ A heart A plus…" at bounding box center [756, 399] width 1512 height 798
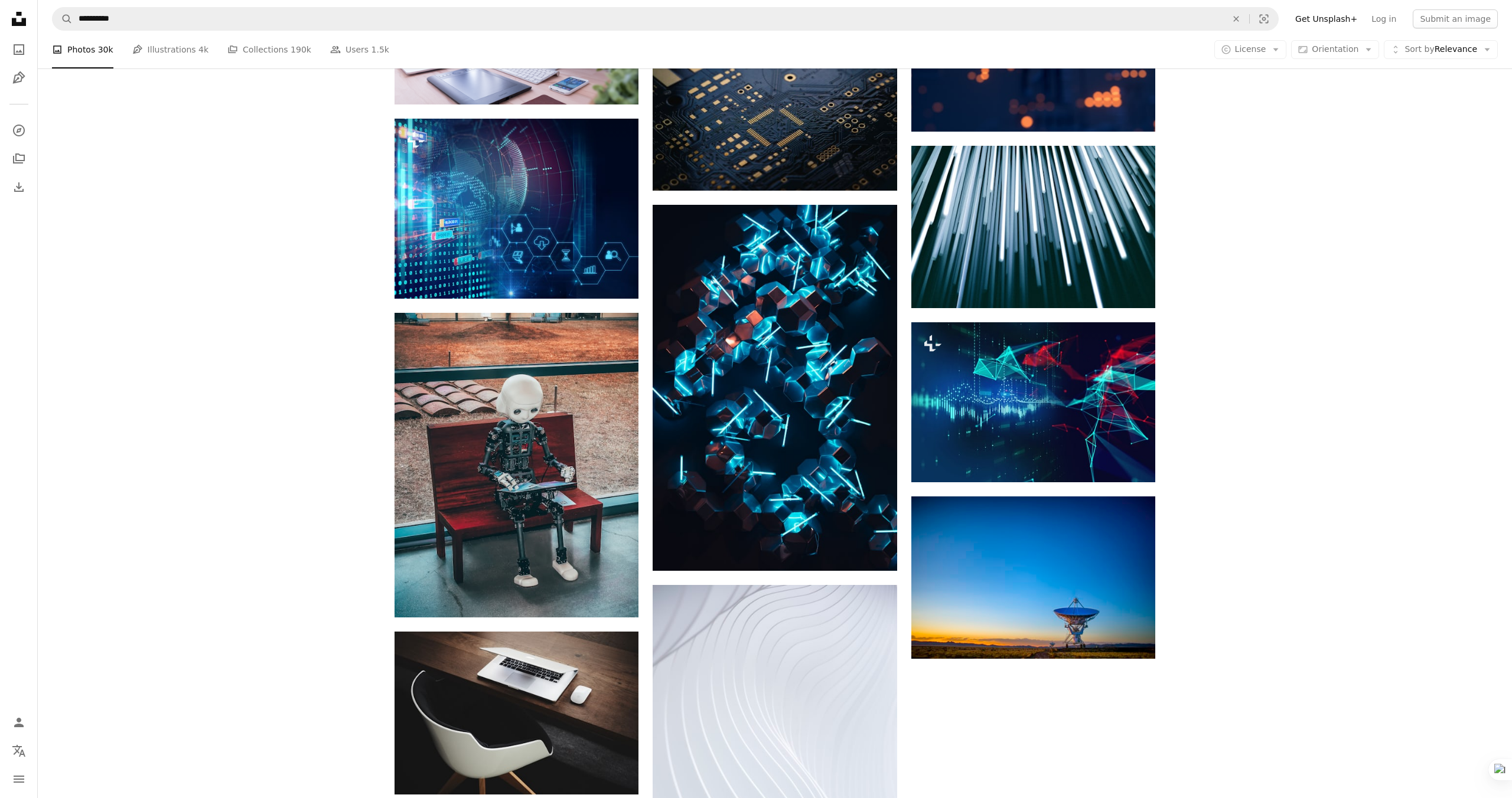
scroll to position [3888, 0]
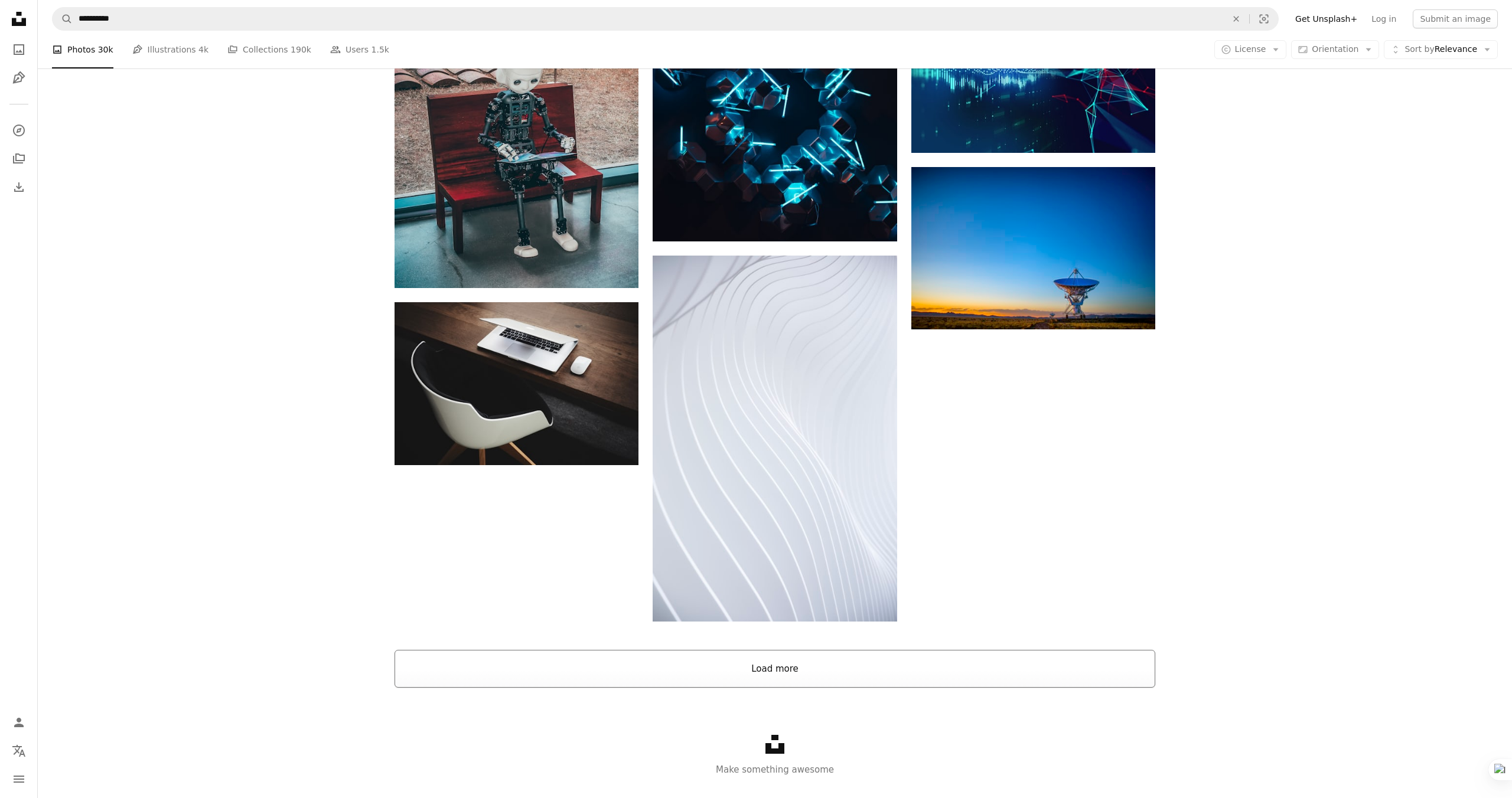
click at [853, 673] on button "Load more" at bounding box center [775, 669] width 761 height 37
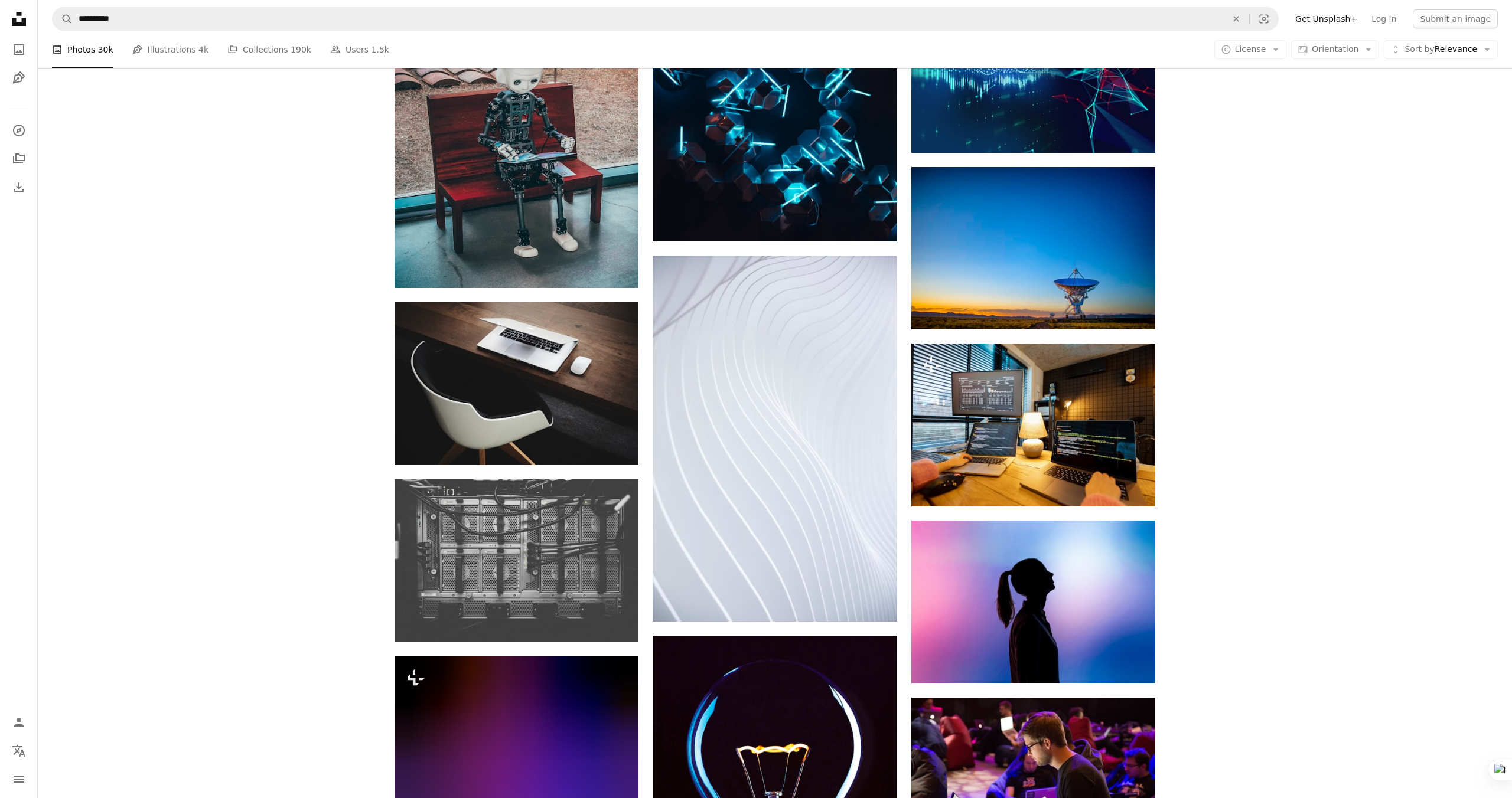
scroll to position [3720, 0]
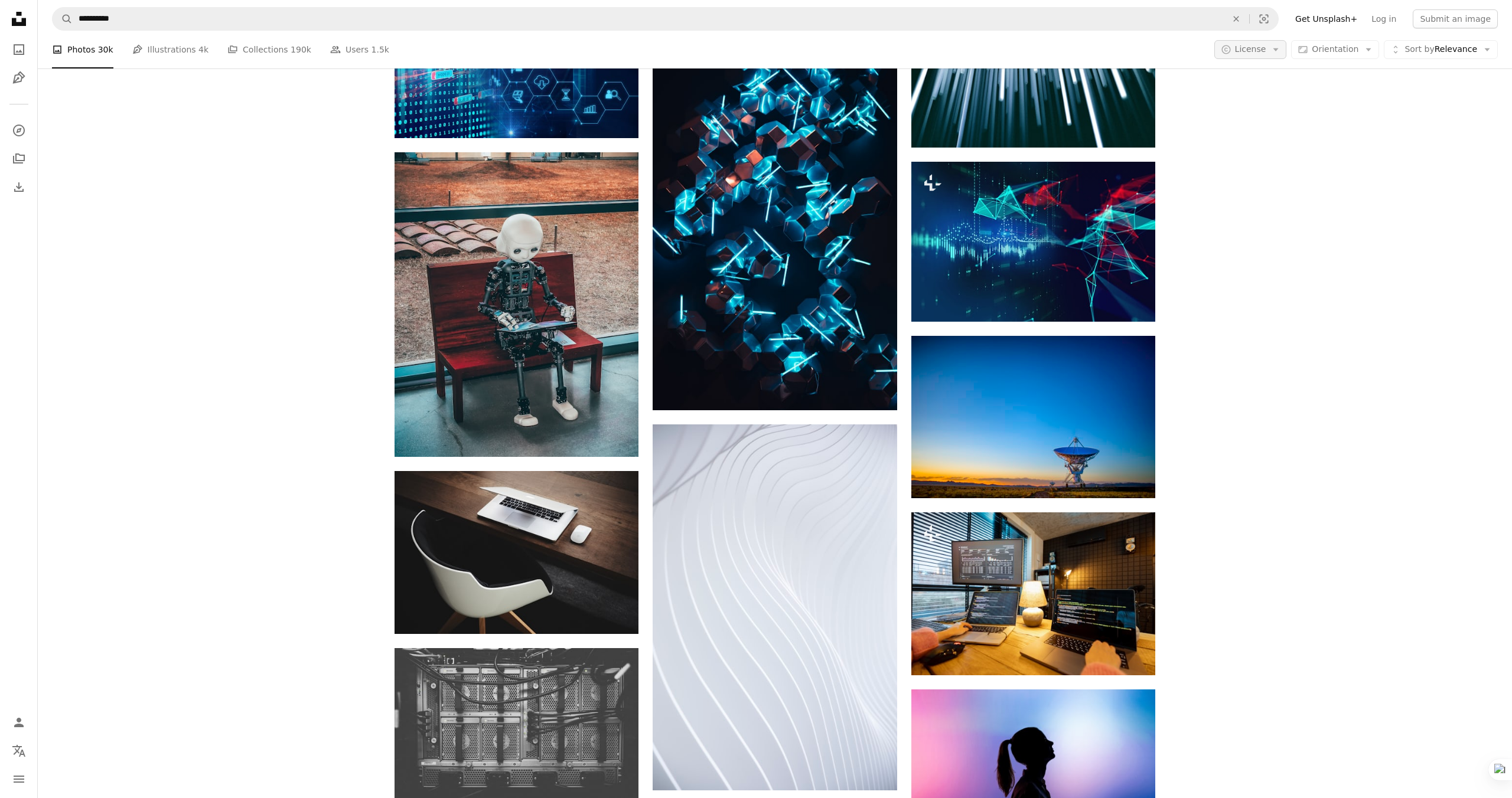
click at [1281, 48] on icon "Arrow down" at bounding box center [1275, 49] width 11 height 11
click at [1277, 142] on span "Free" at bounding box center [1281, 144] width 72 height 12
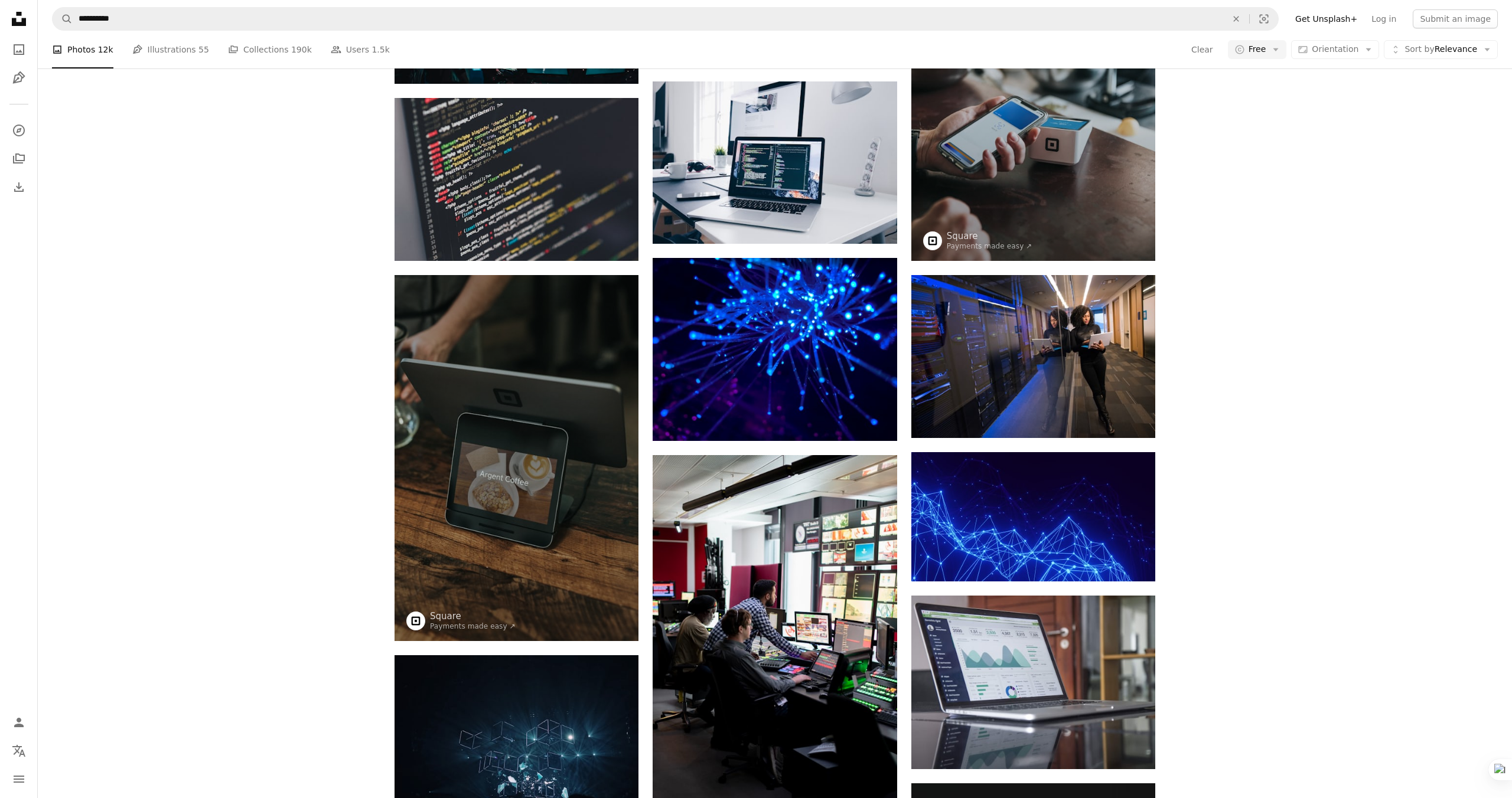
scroll to position [1113, 0]
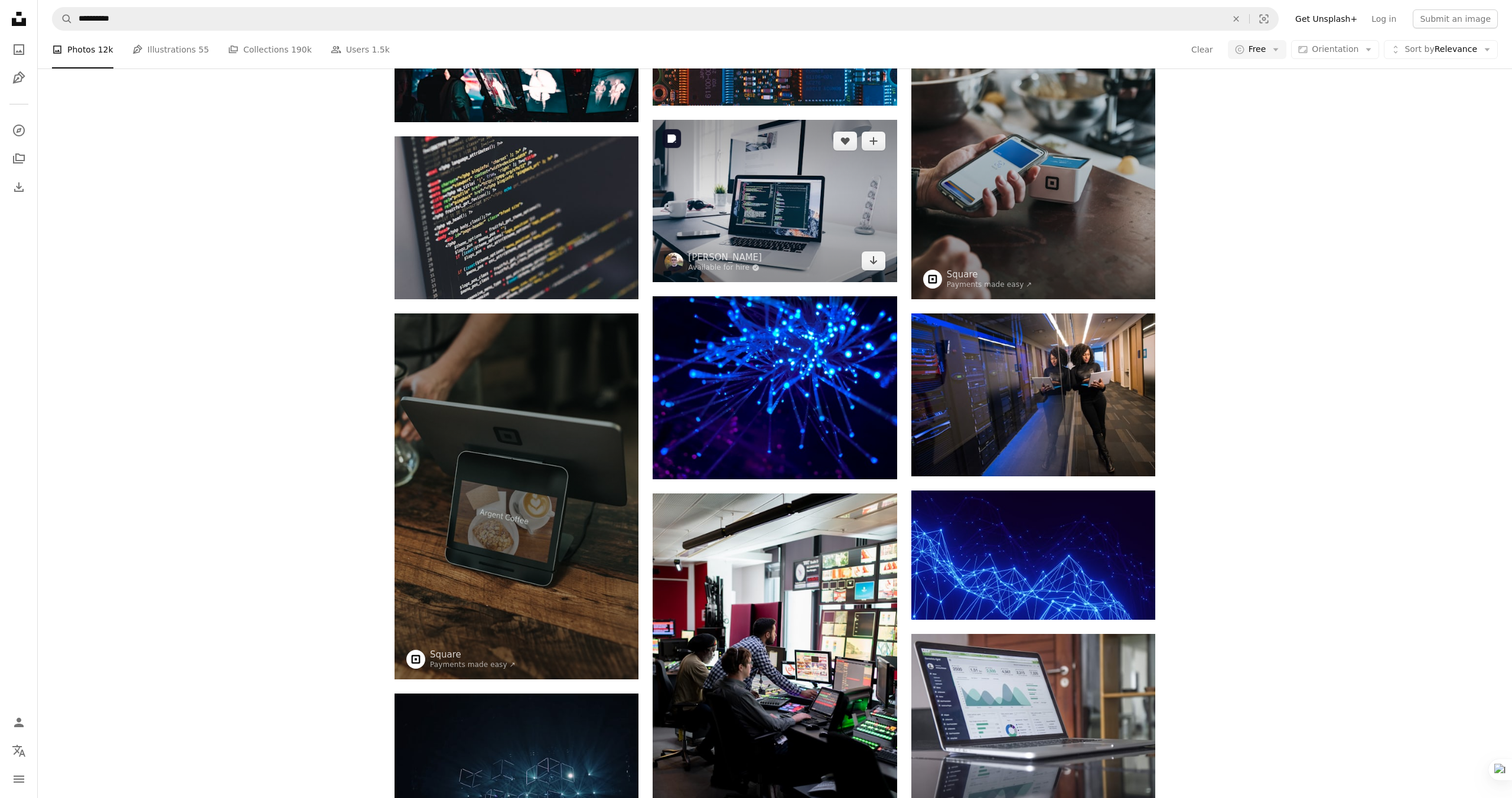
click at [857, 208] on img at bounding box center [774, 200] width 244 height 163
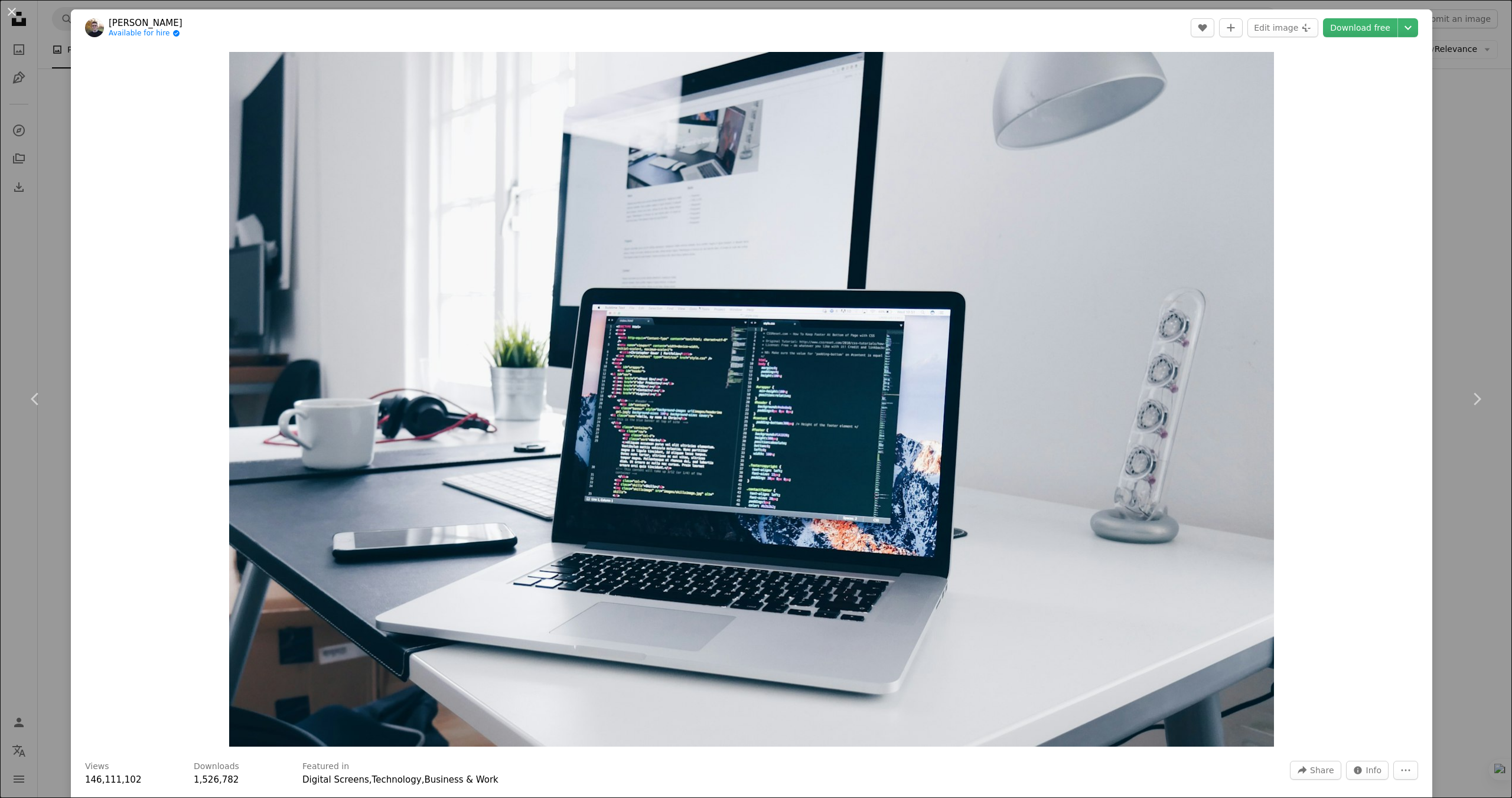
click at [1456, 222] on div "An X shape Chevron left Chevron right [PERSON_NAME] Available for hire A checkm…" at bounding box center [756, 399] width 1512 height 798
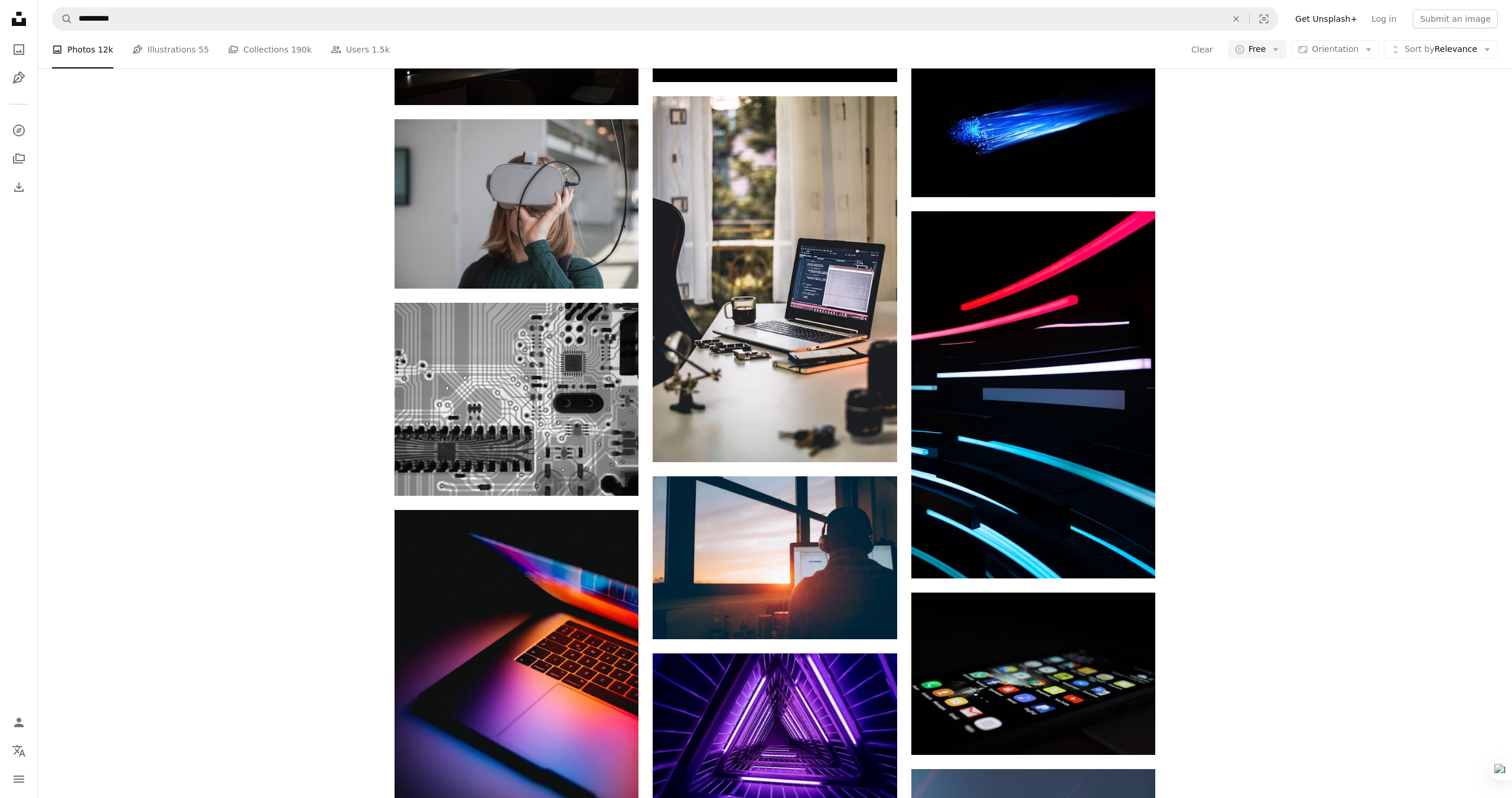
scroll to position [5021, 0]
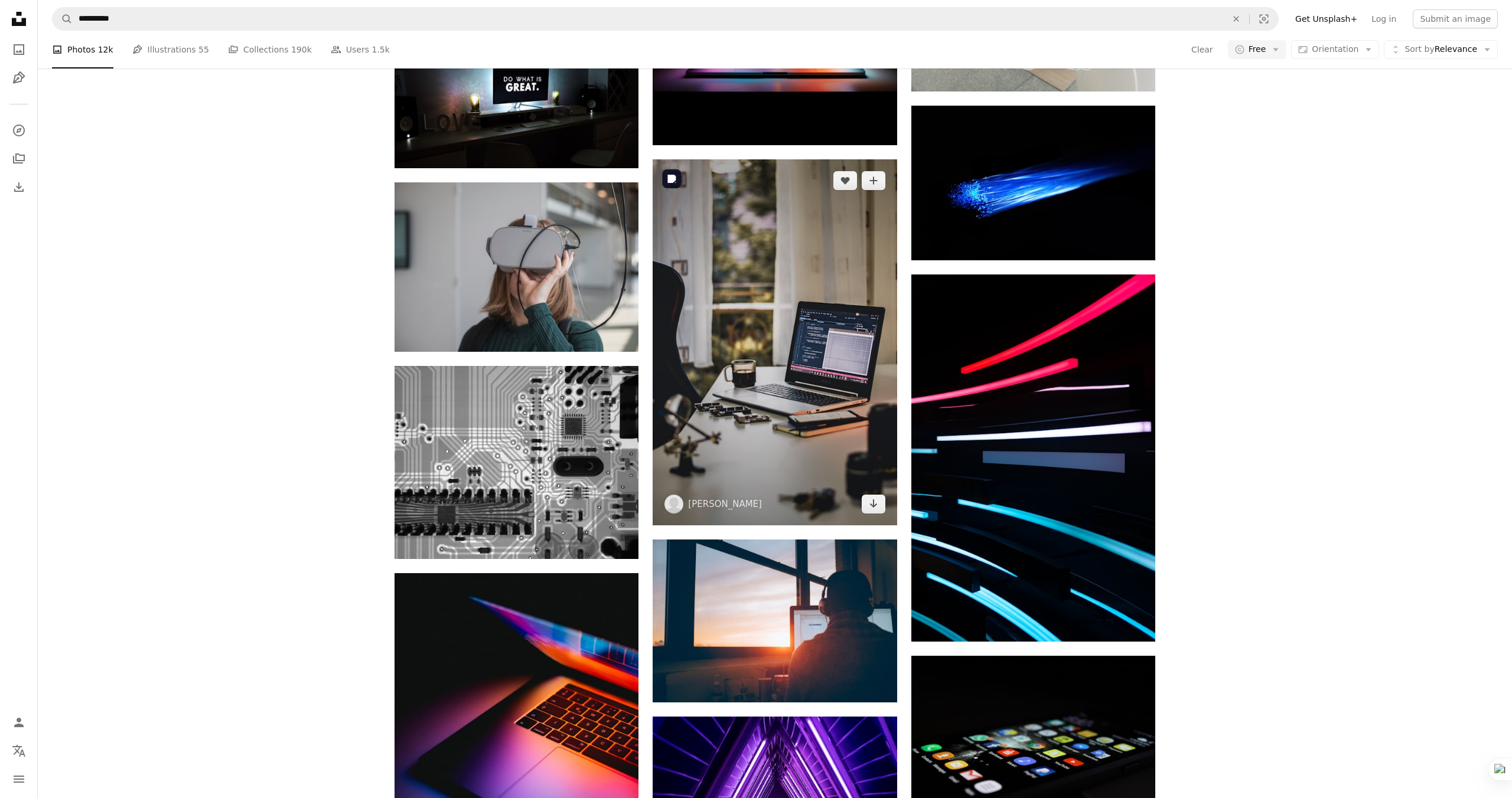
click at [823, 443] on img at bounding box center [774, 342] width 244 height 366
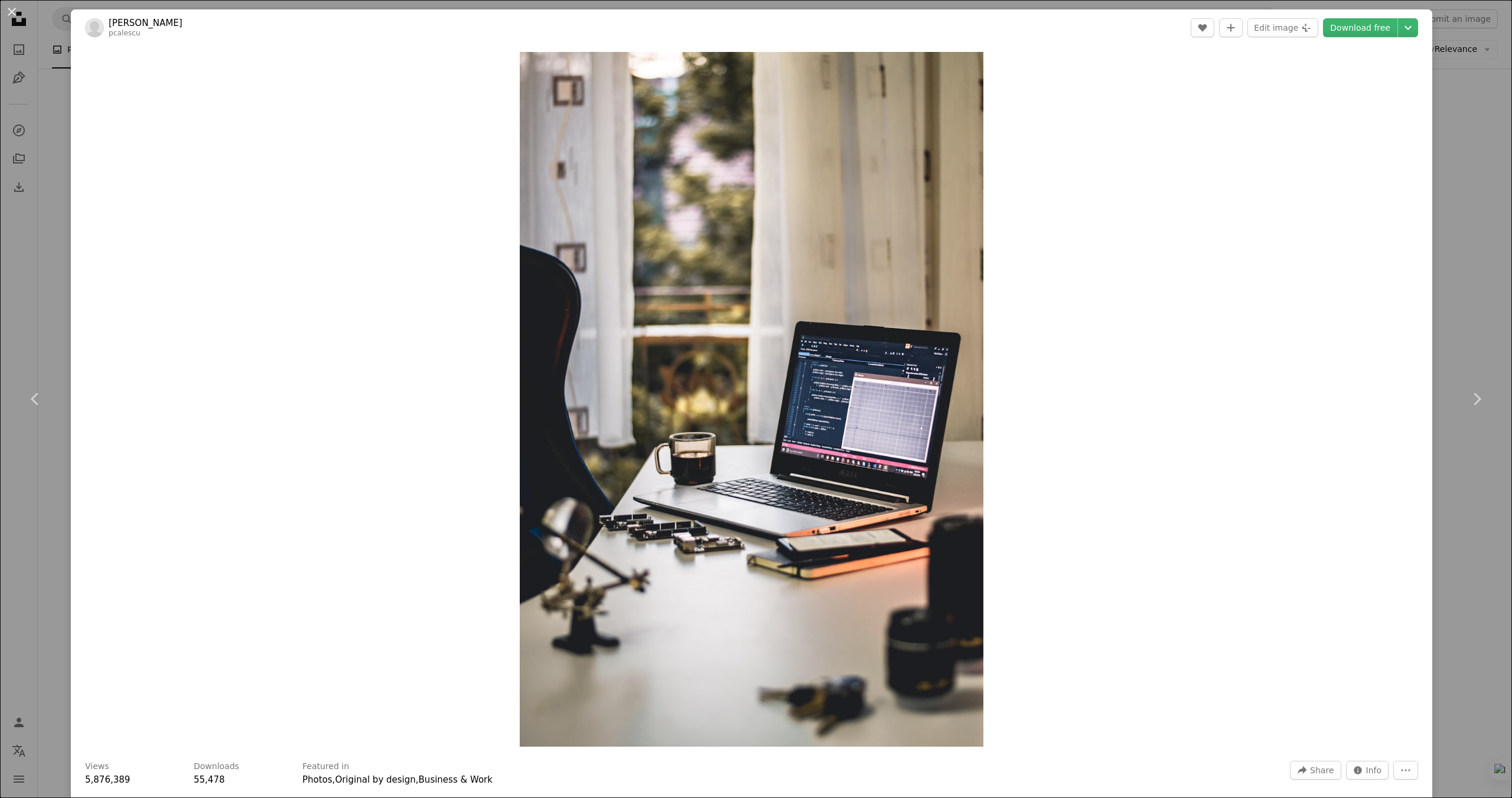
click at [1468, 175] on div "An X shape Chevron left Chevron right [PERSON_NAME] pcalescu A heart A plus sig…" at bounding box center [756, 399] width 1512 height 798
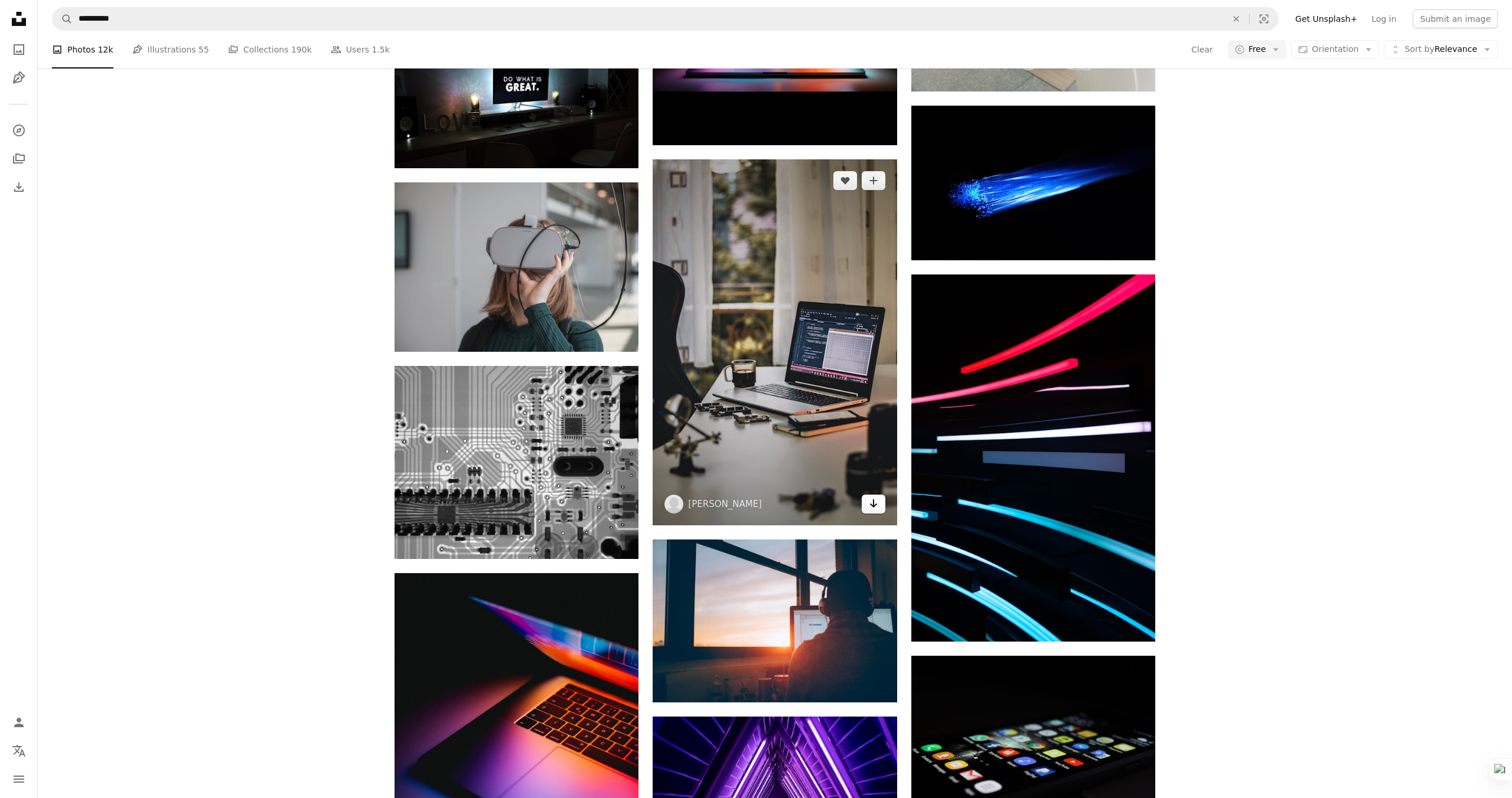
click at [876, 500] on icon "Arrow pointing down" at bounding box center [873, 503] width 10 height 14
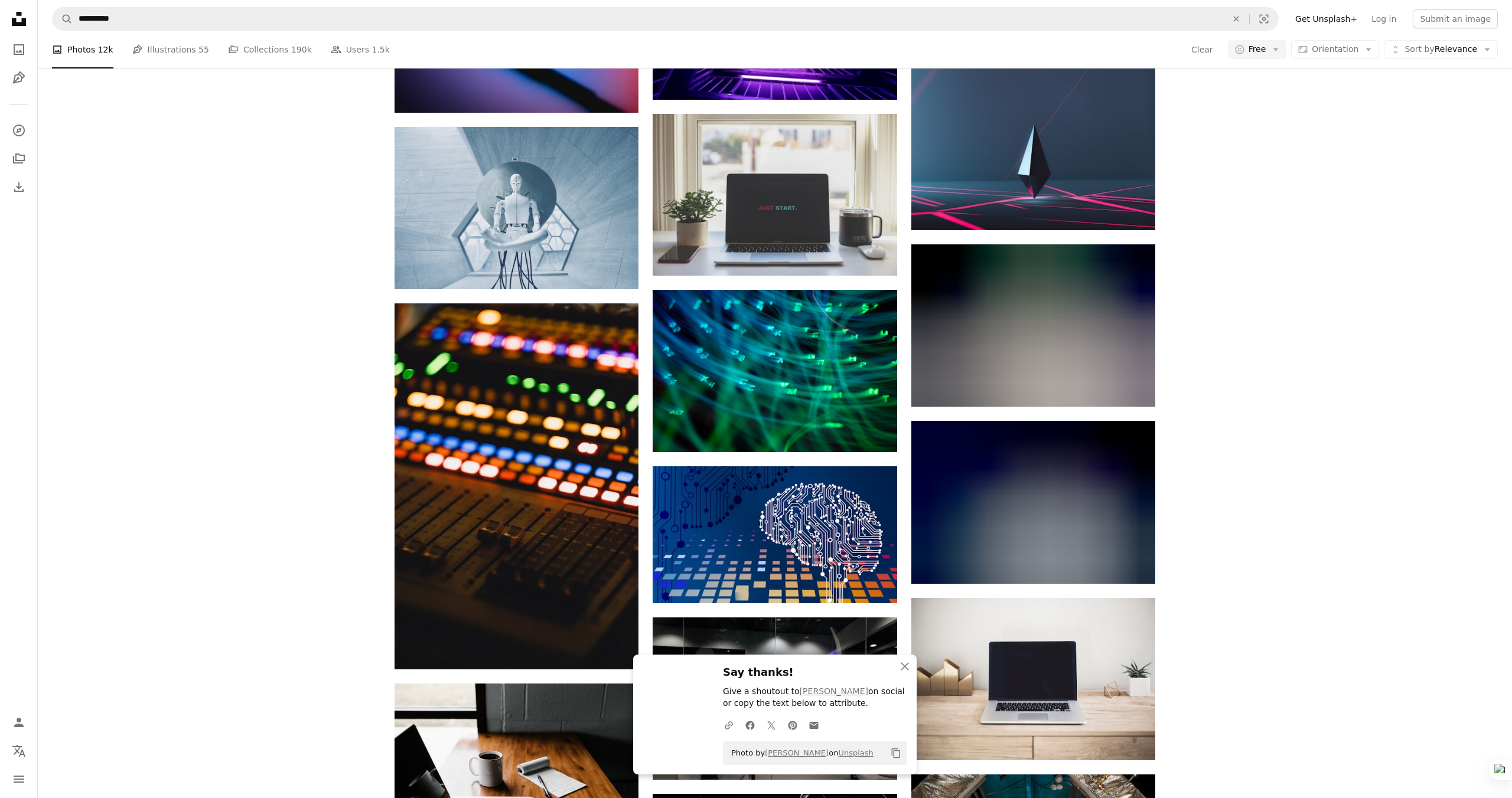
scroll to position [5787, 0]
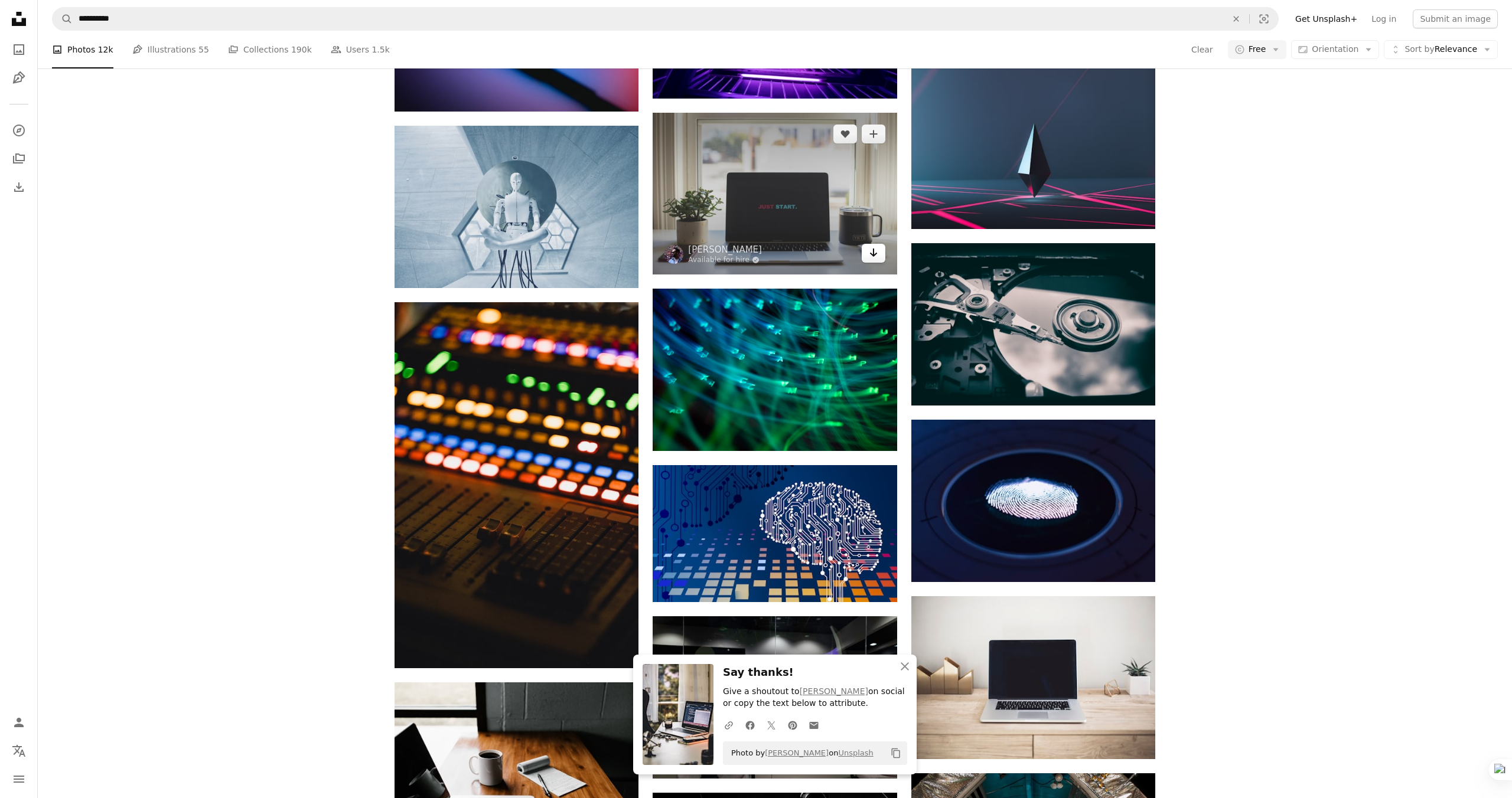
click at [874, 254] on icon "Arrow pointing down" at bounding box center [873, 253] width 10 height 14
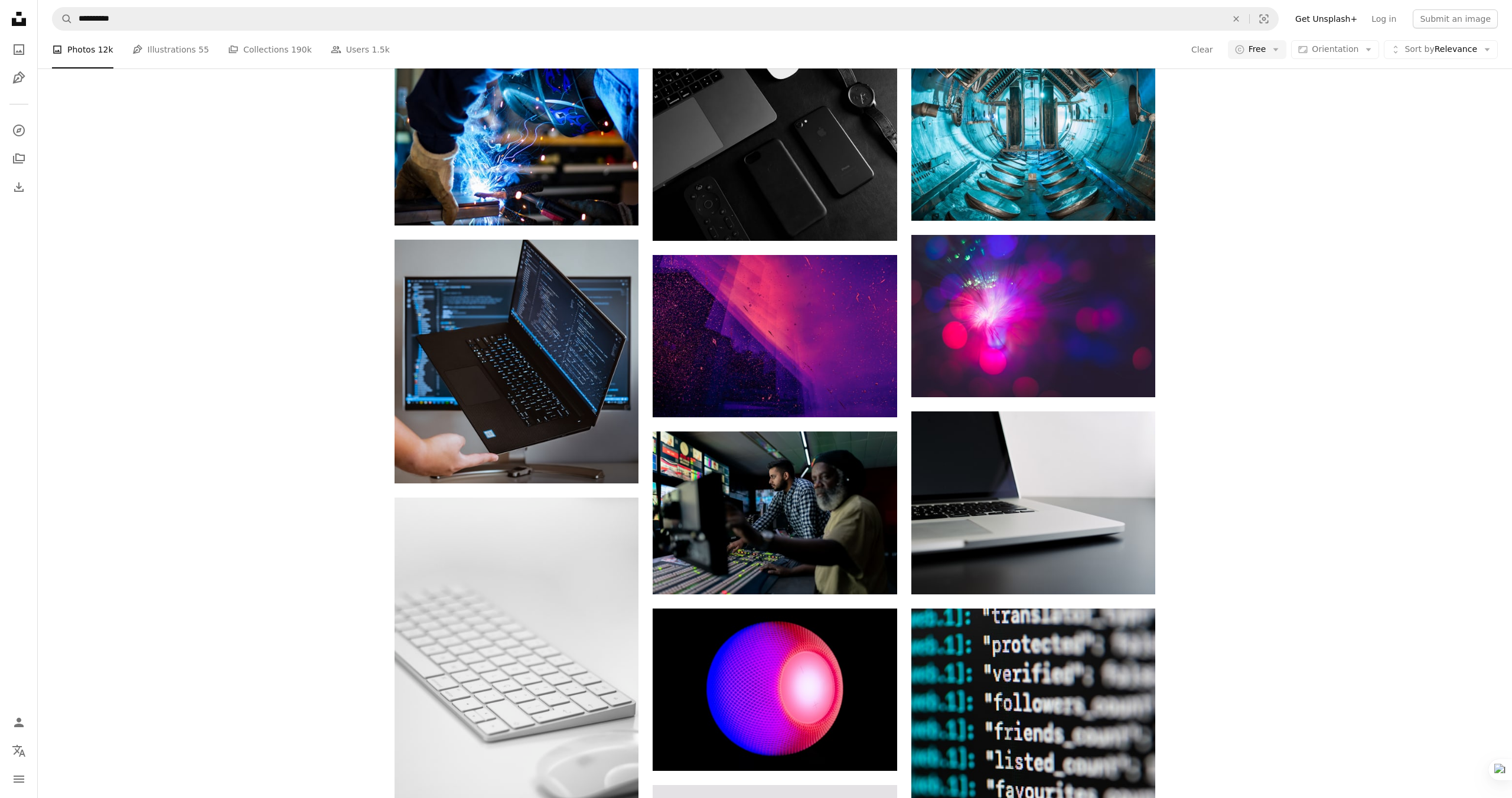
scroll to position [6588, 0]
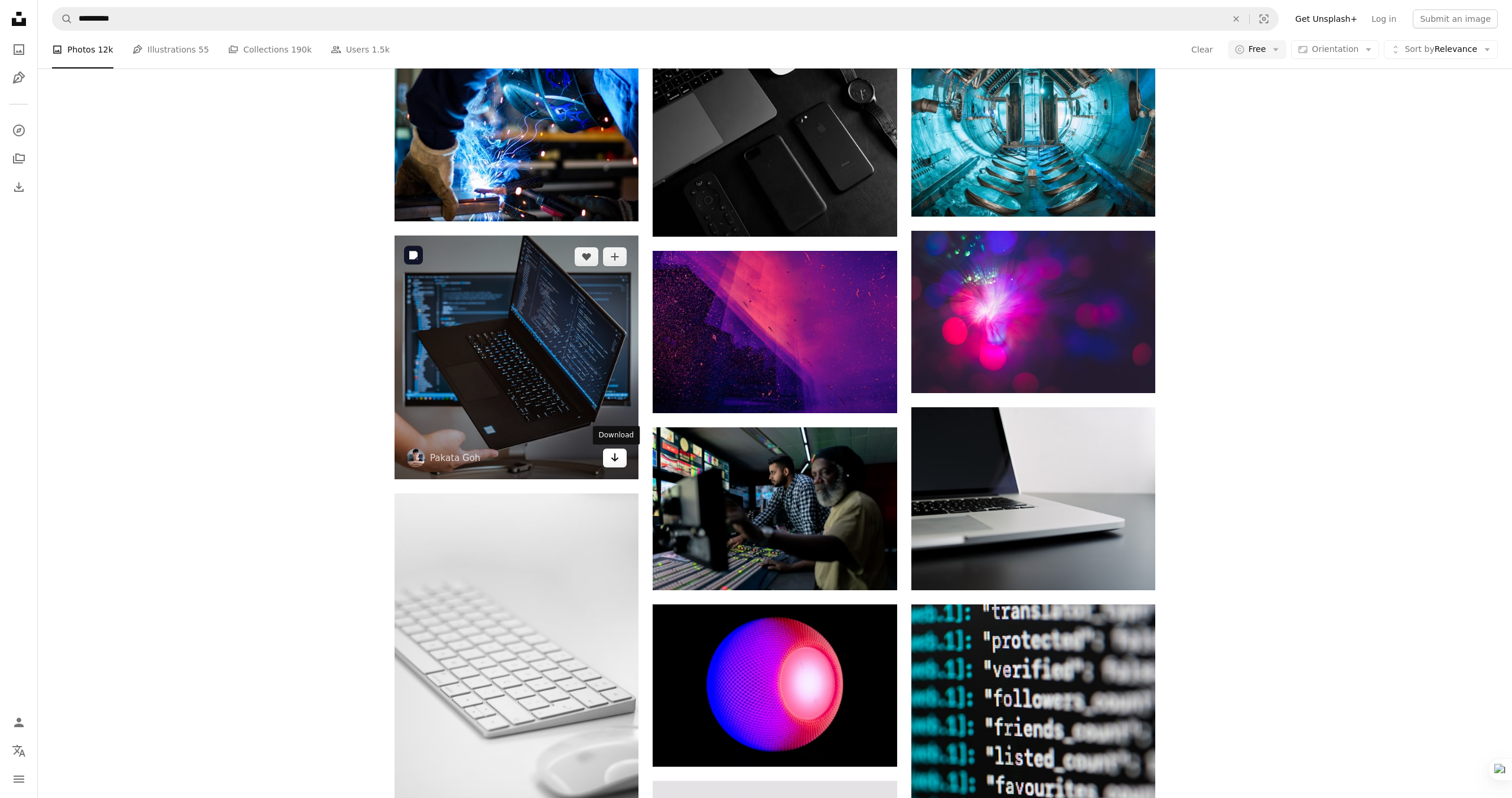
click at [617, 461] on icon "Arrow pointing down" at bounding box center [615, 458] width 10 height 14
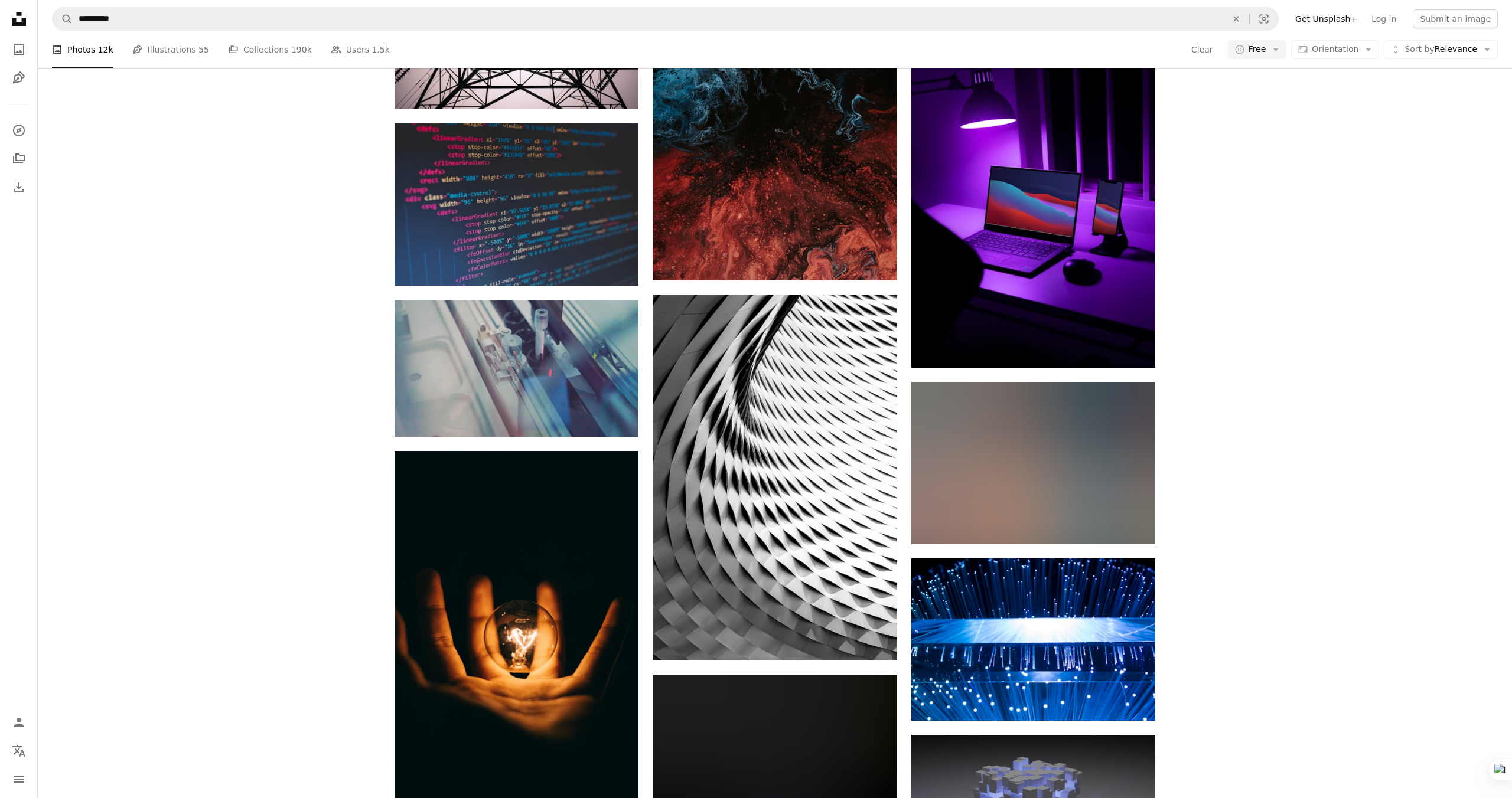
scroll to position [10591, 0]
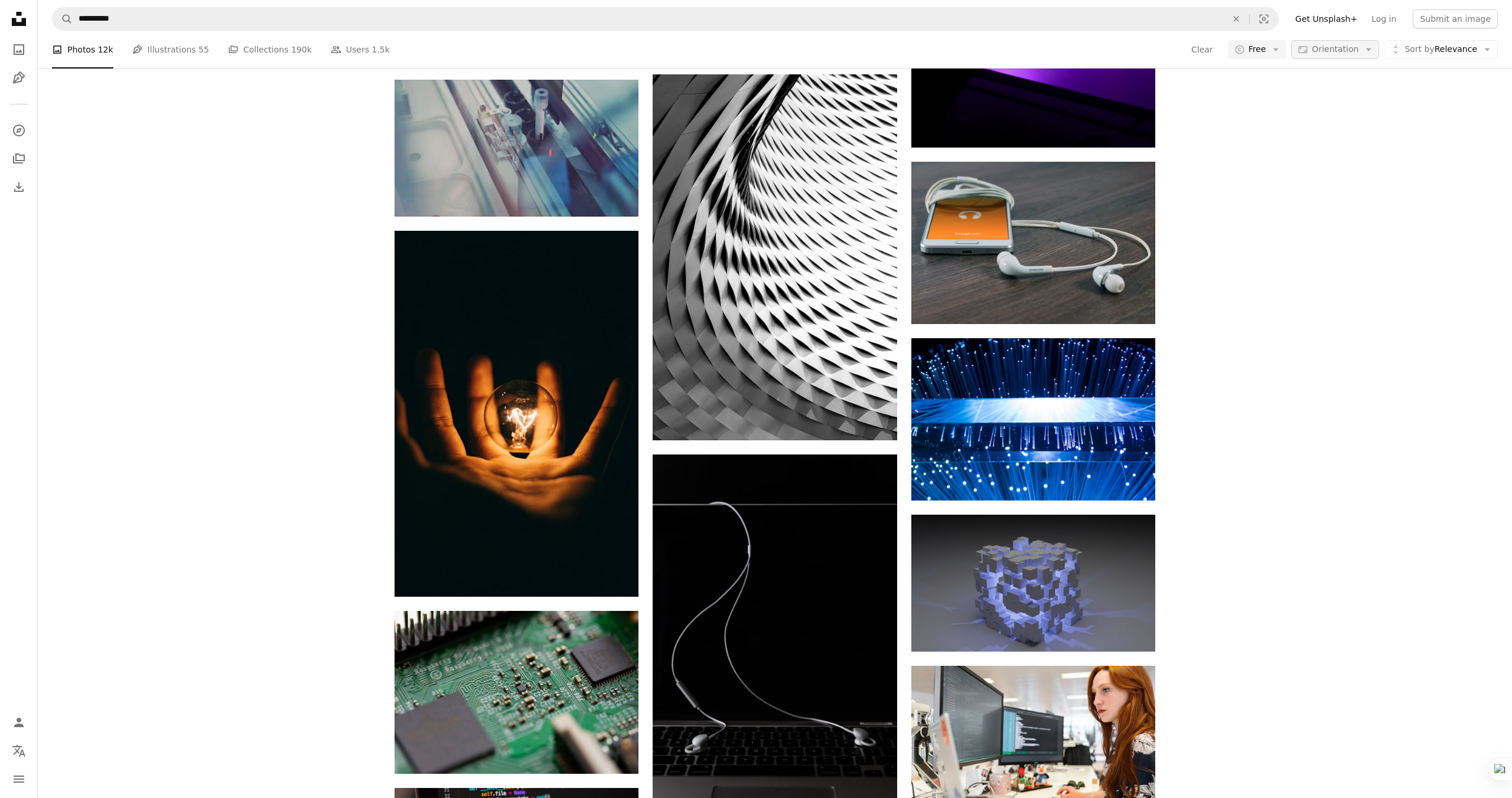
click at [1358, 51] on span "Orientation" at bounding box center [1334, 49] width 46 height 10
click at [1350, 143] on span "Portrait" at bounding box center [1357, 144] width 72 height 12
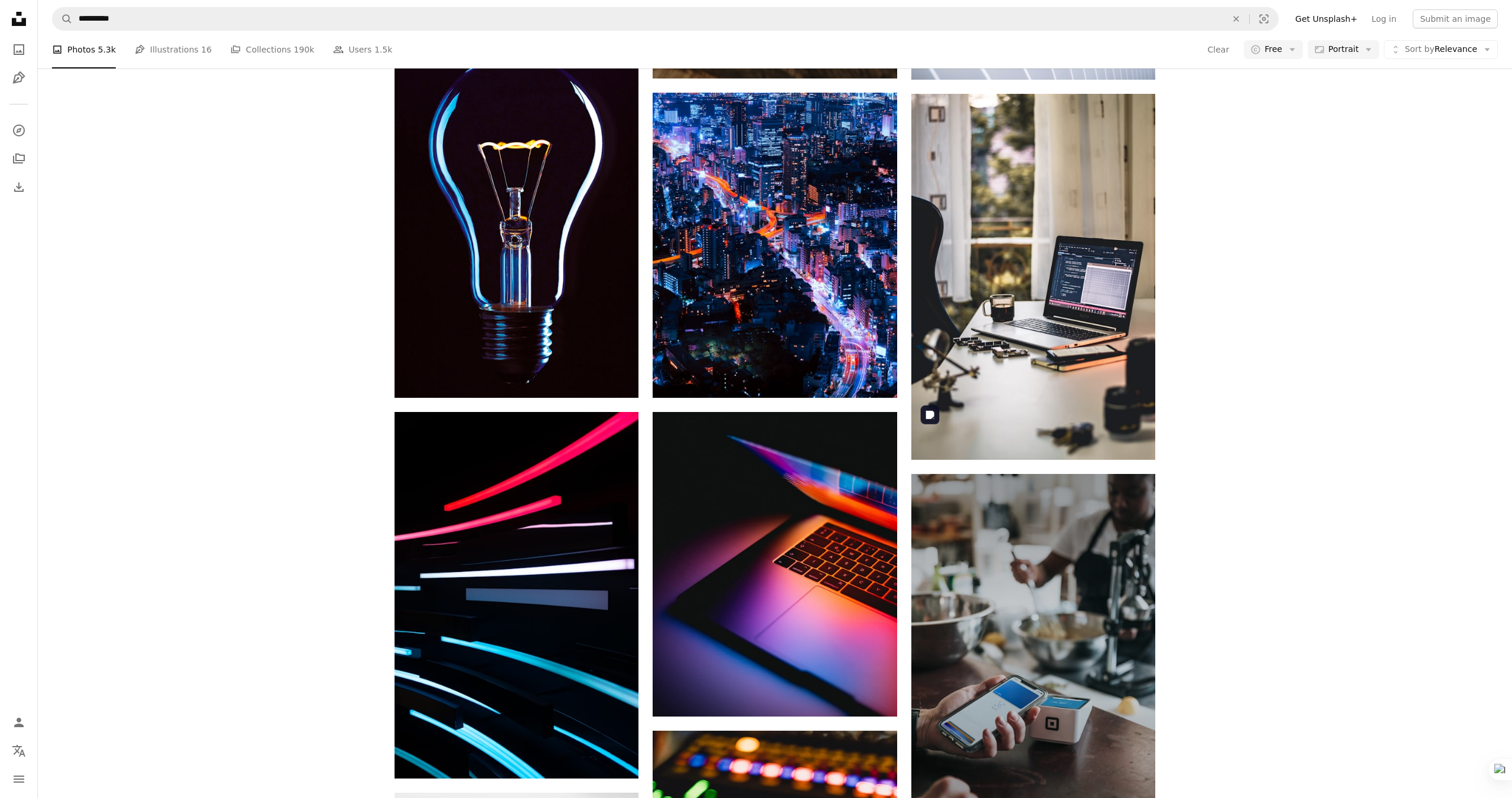
scroll to position [1068, 0]
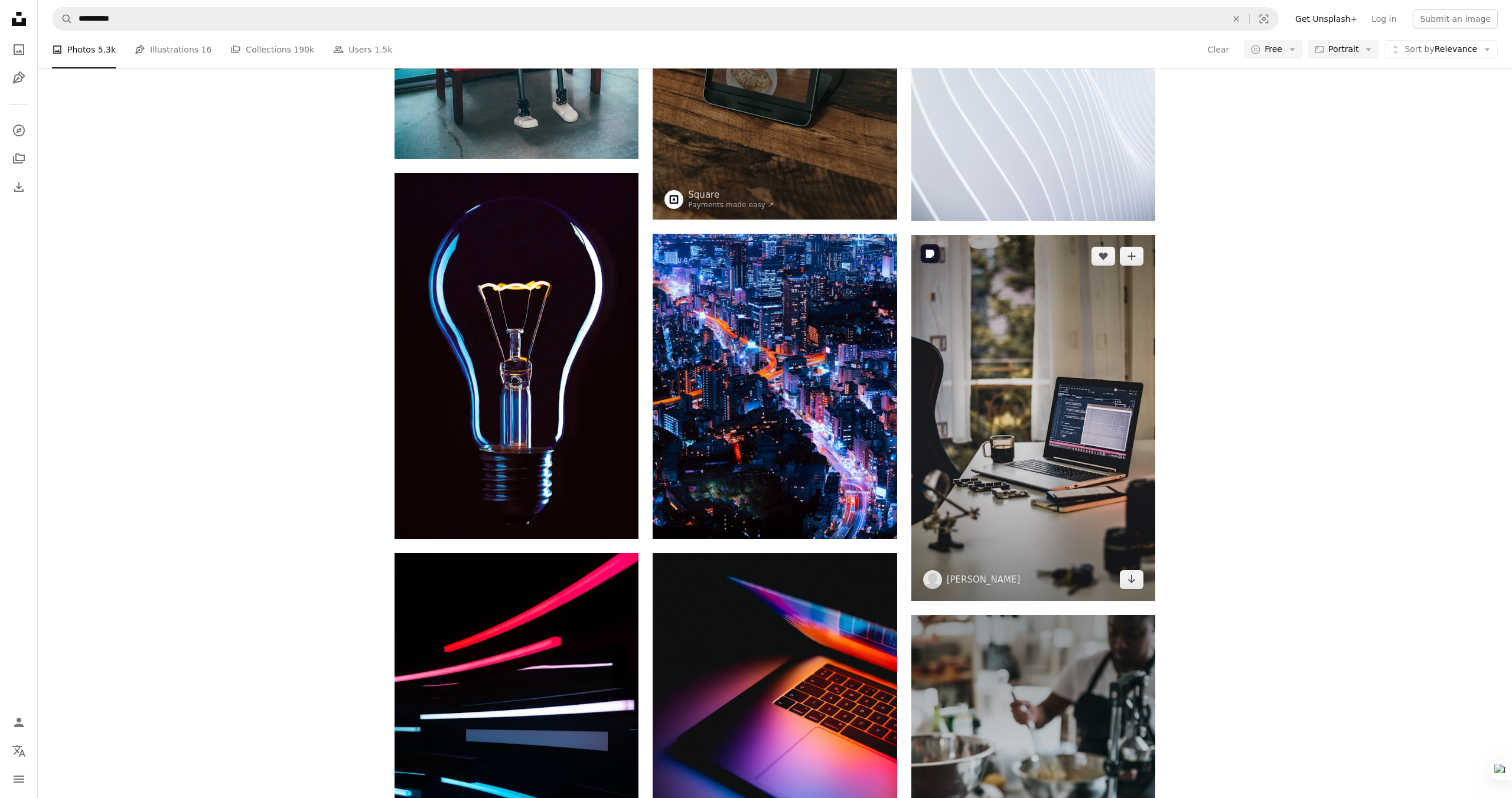
click at [1090, 400] on img at bounding box center [1032, 417] width 244 height 366
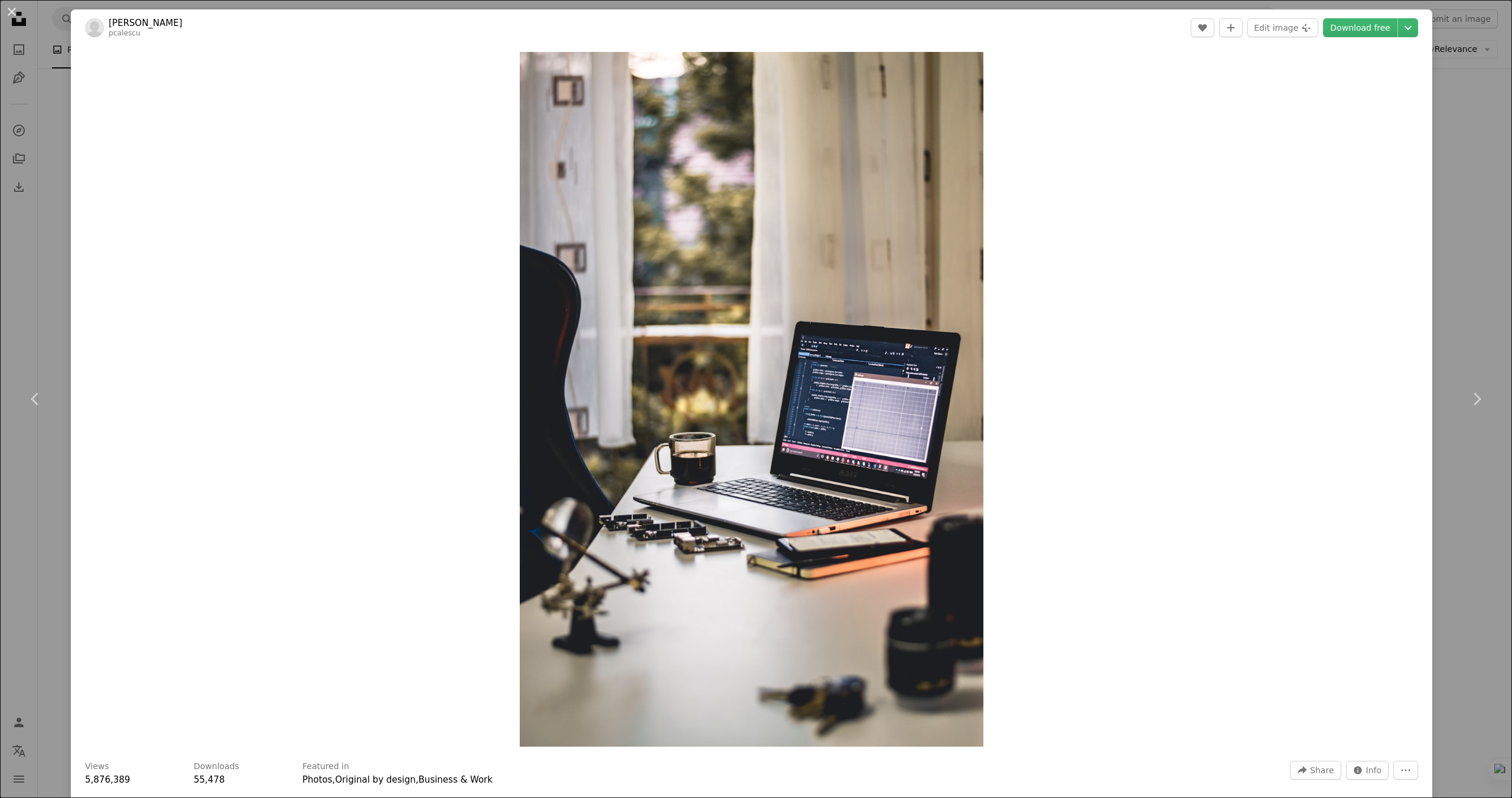
click at [1451, 101] on div "An X shape Chevron left Chevron right [PERSON_NAME] pcalescu A heart A plus sig…" at bounding box center [756, 399] width 1512 height 798
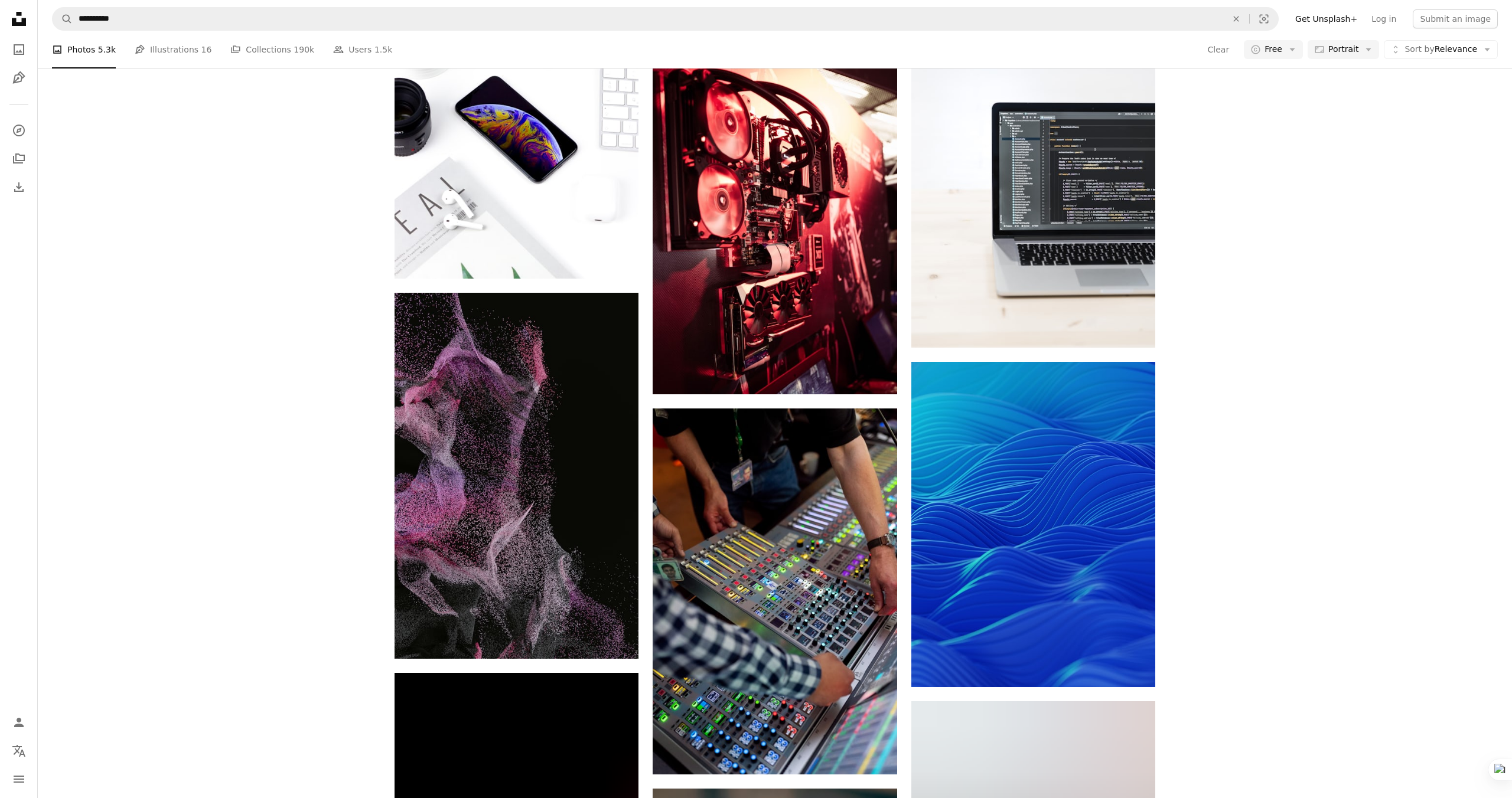
scroll to position [5945, 0]
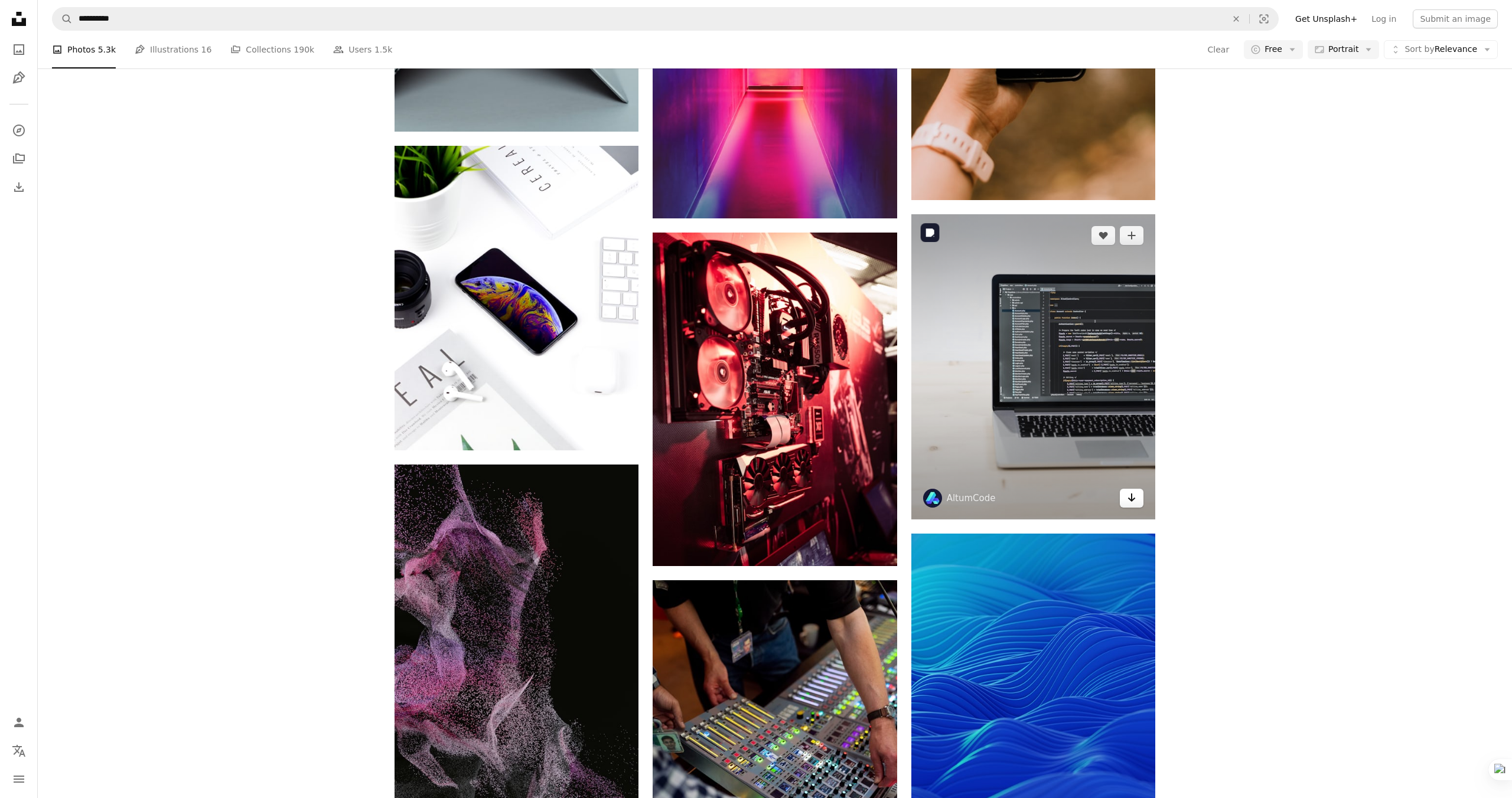
click at [1139, 499] on link "Arrow pointing down" at bounding box center [1132, 498] width 24 height 19
